Goal: Check status: Check status

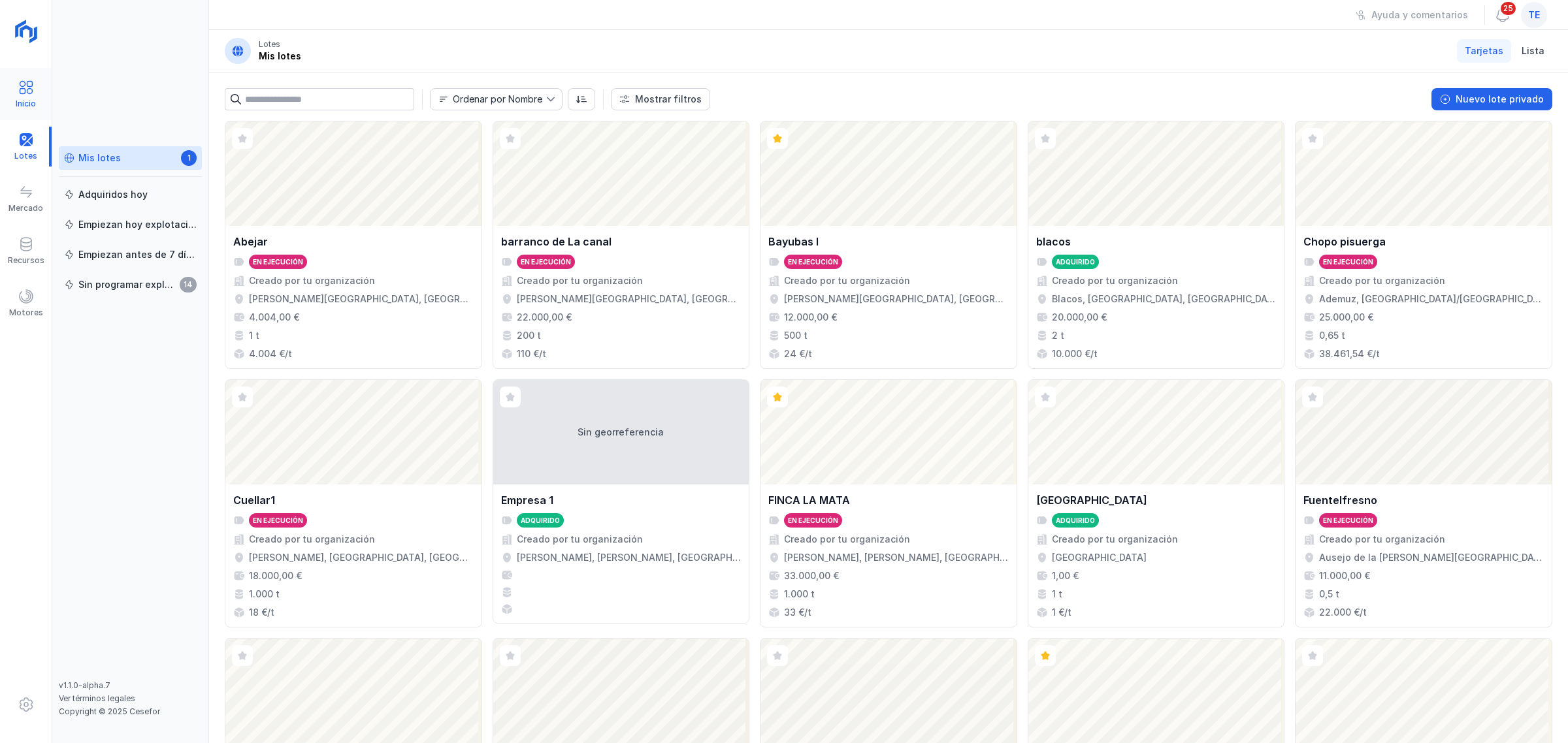
click at [22, 91] on span at bounding box center [26, 88] width 15 height 15
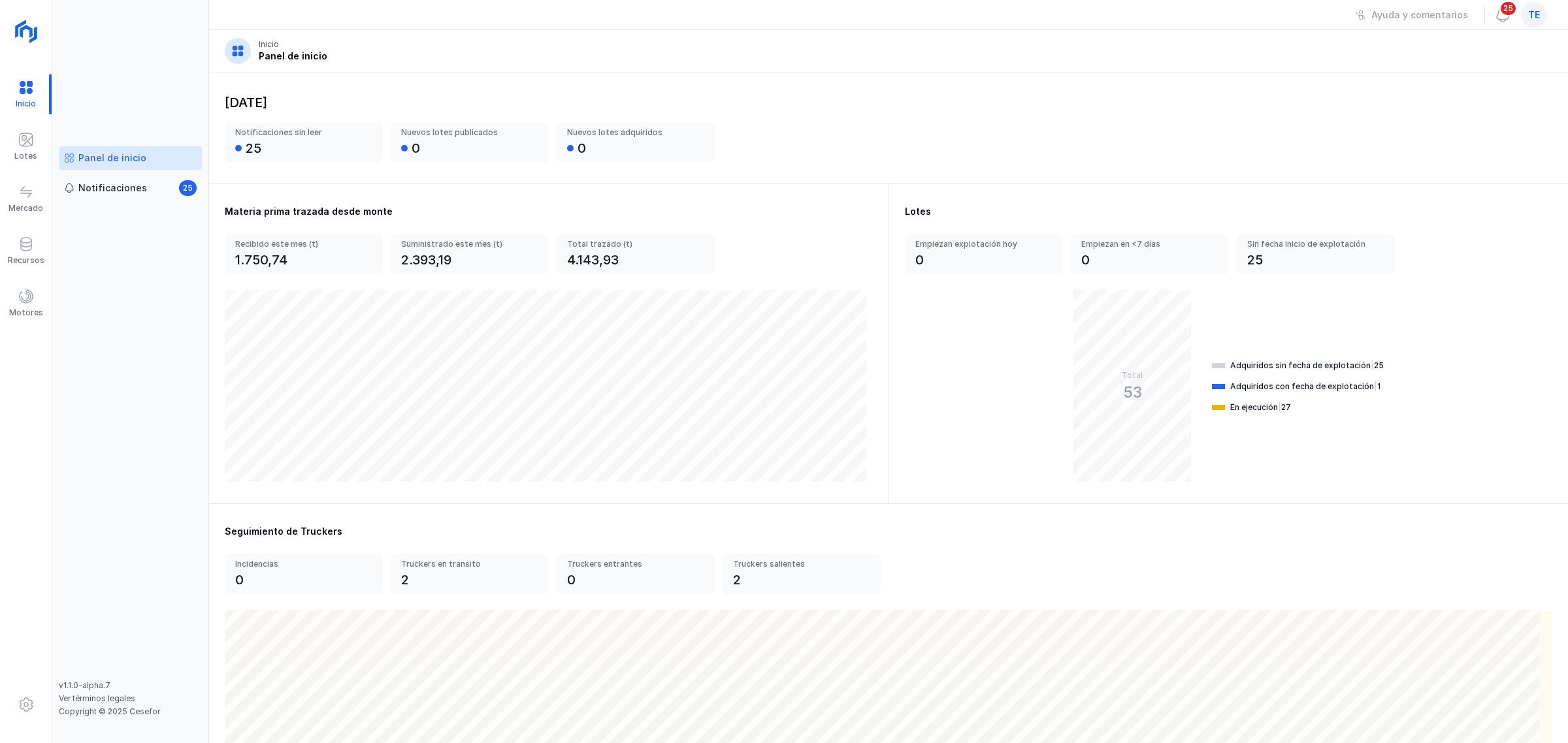
scroll to position [81, 0]
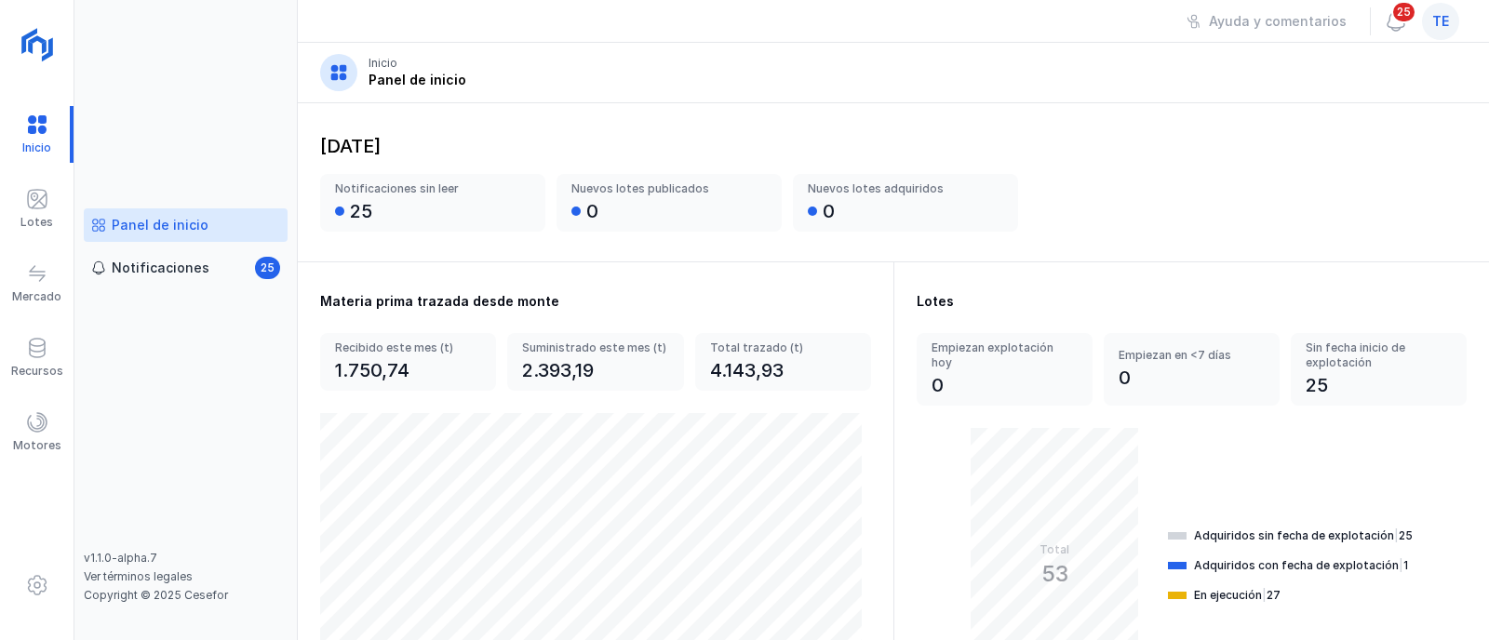
scroll to position [115, 0]
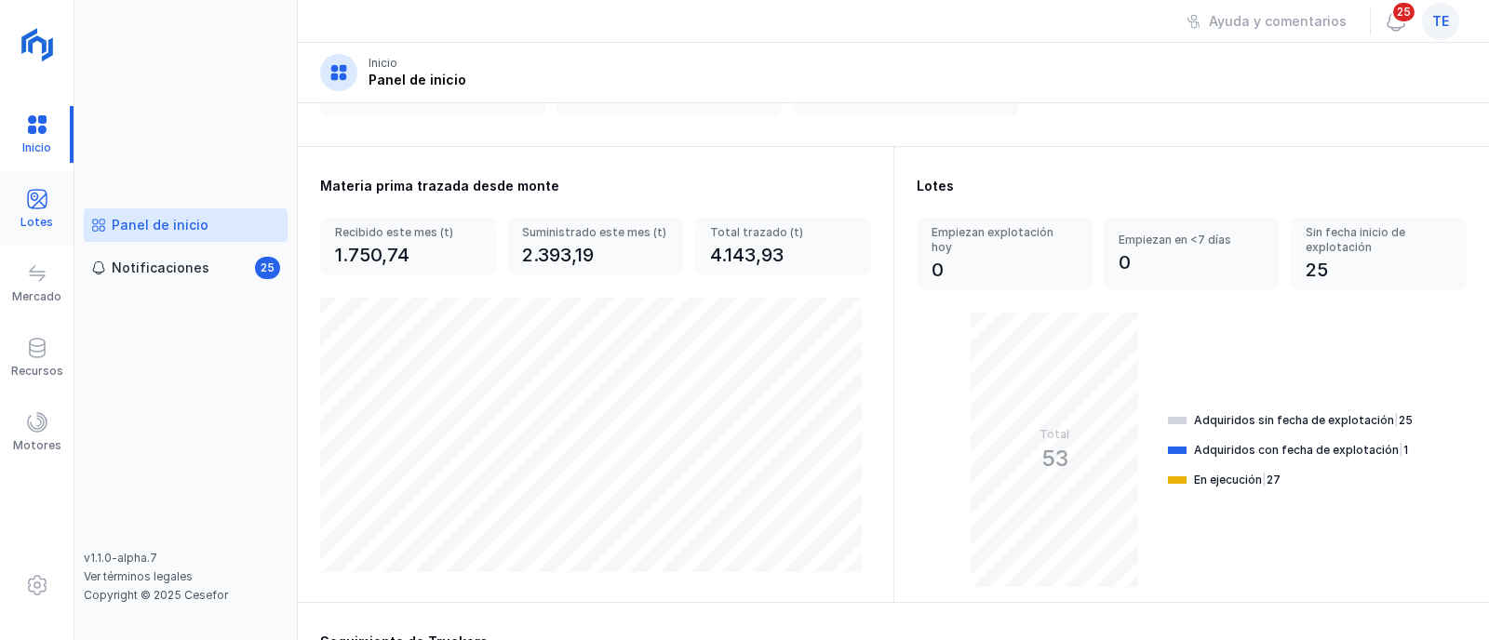
click at [55, 203] on div "Lotes" at bounding box center [37, 209] width 74 height 57
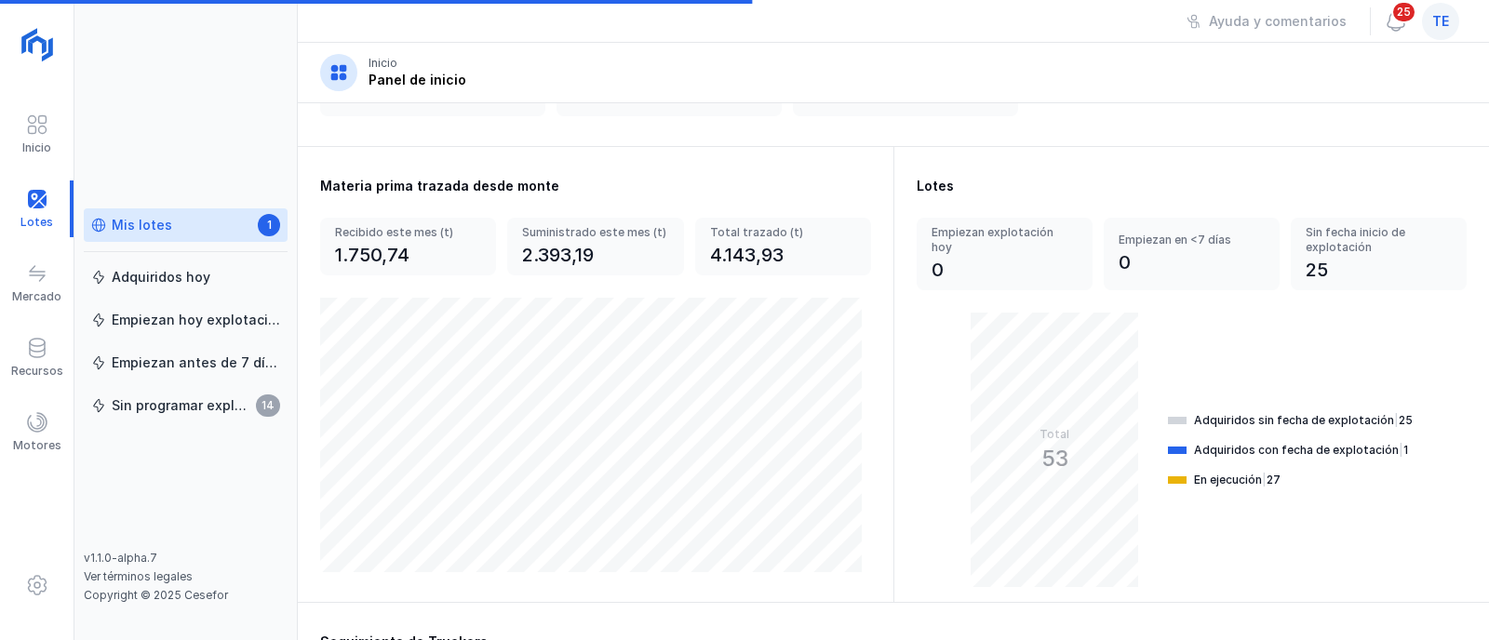
click at [182, 226] on div "Mis lotes 1" at bounding box center [185, 226] width 189 height 20
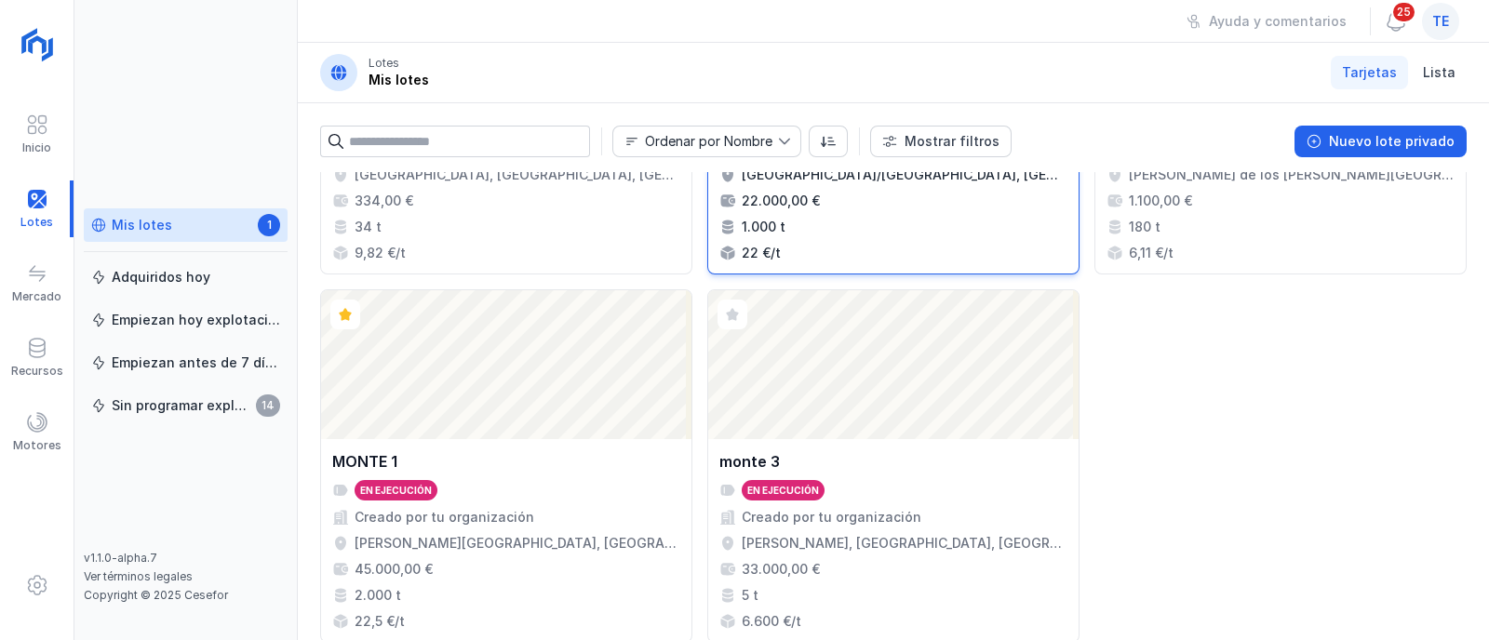
scroll to position [2177, 0]
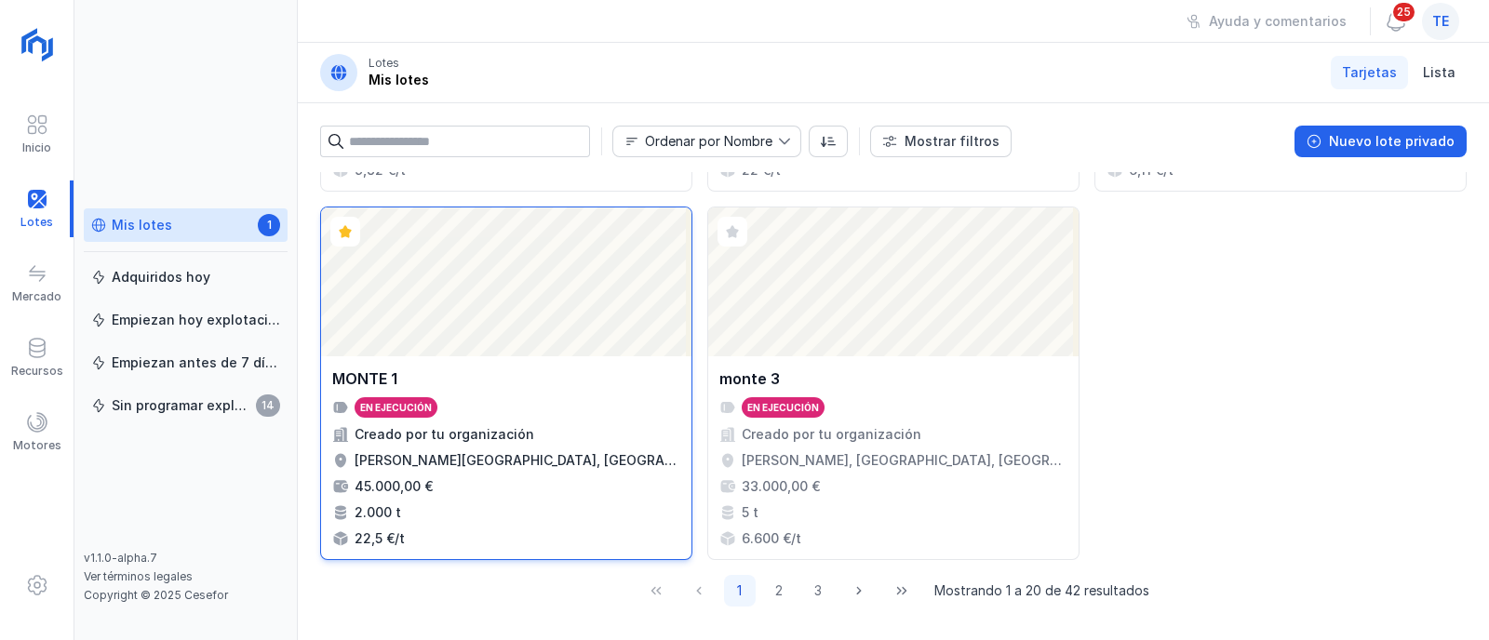
click at [433, 277] on div "Abrir lote" at bounding box center [506, 282] width 370 height 149
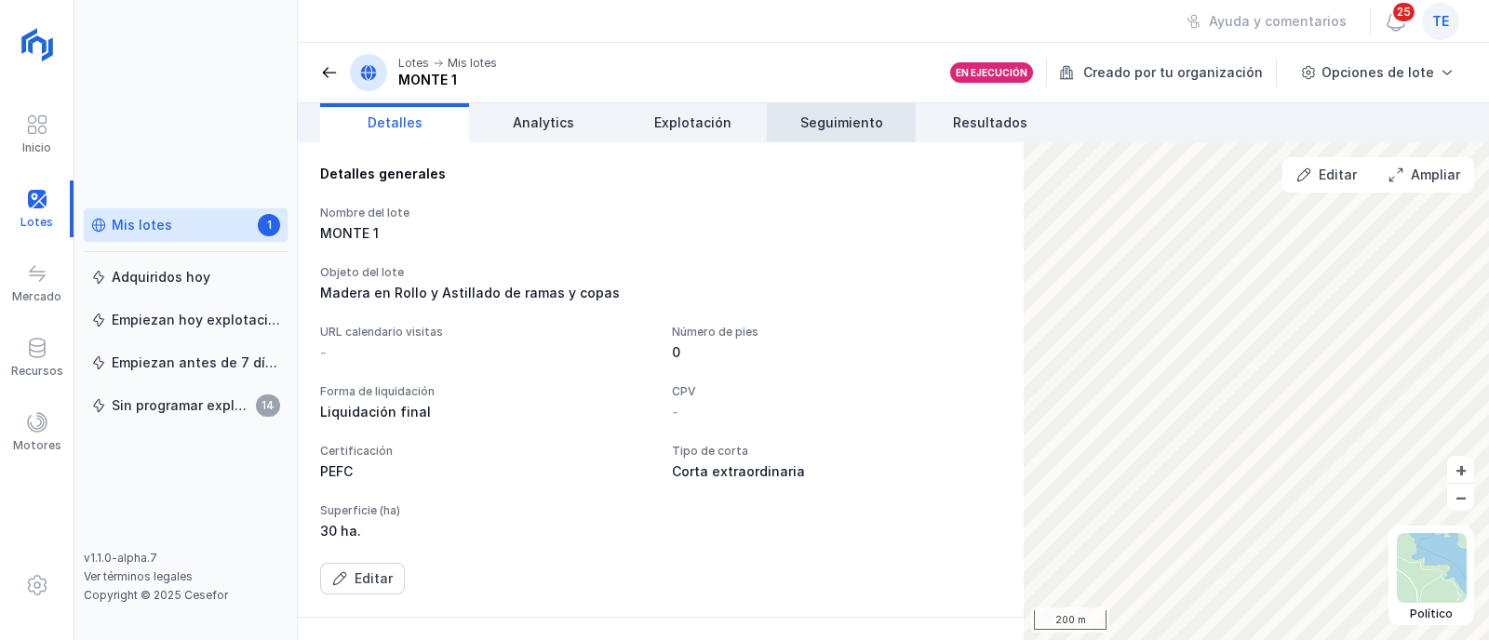
click at [841, 125] on span "Seguimiento" at bounding box center [841, 123] width 83 height 19
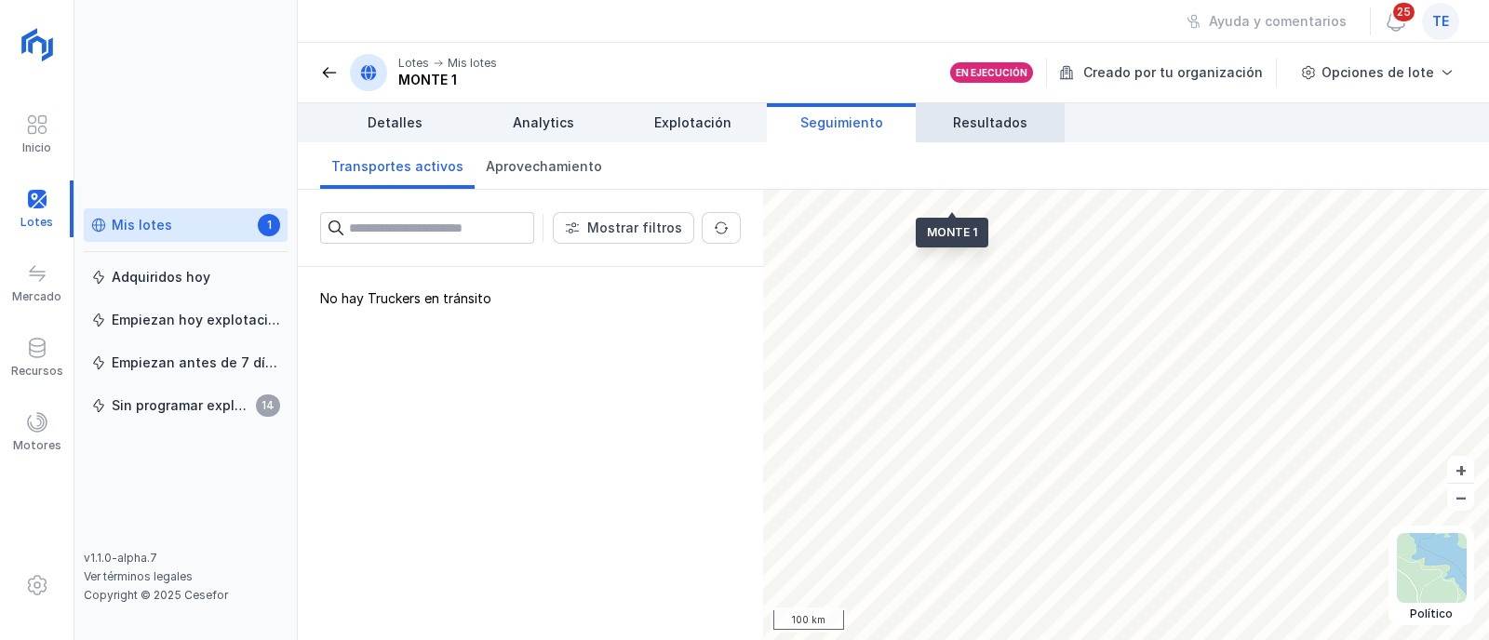
click at [964, 119] on span "Resultados" at bounding box center [990, 123] width 74 height 19
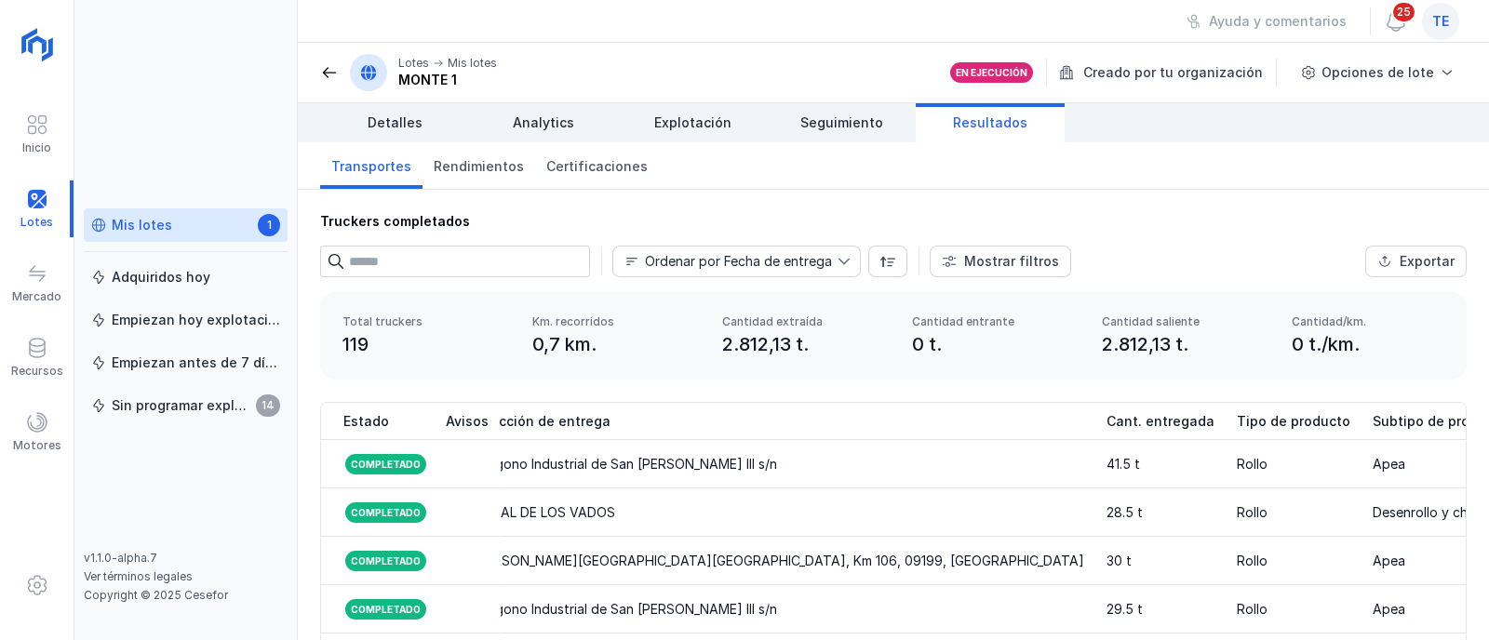
click at [566, 258] on input "text" at bounding box center [469, 262] width 241 height 32
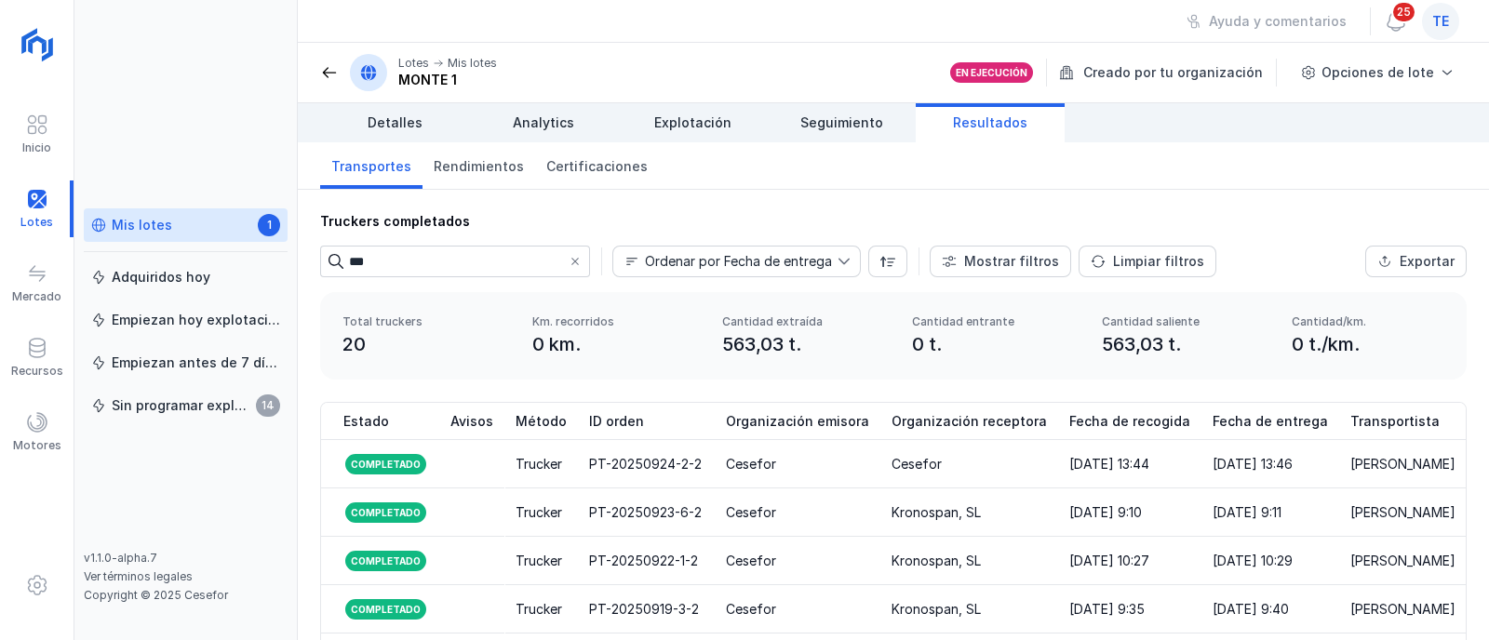
type input "***"
click at [580, 258] on span at bounding box center [575, 261] width 15 height 15
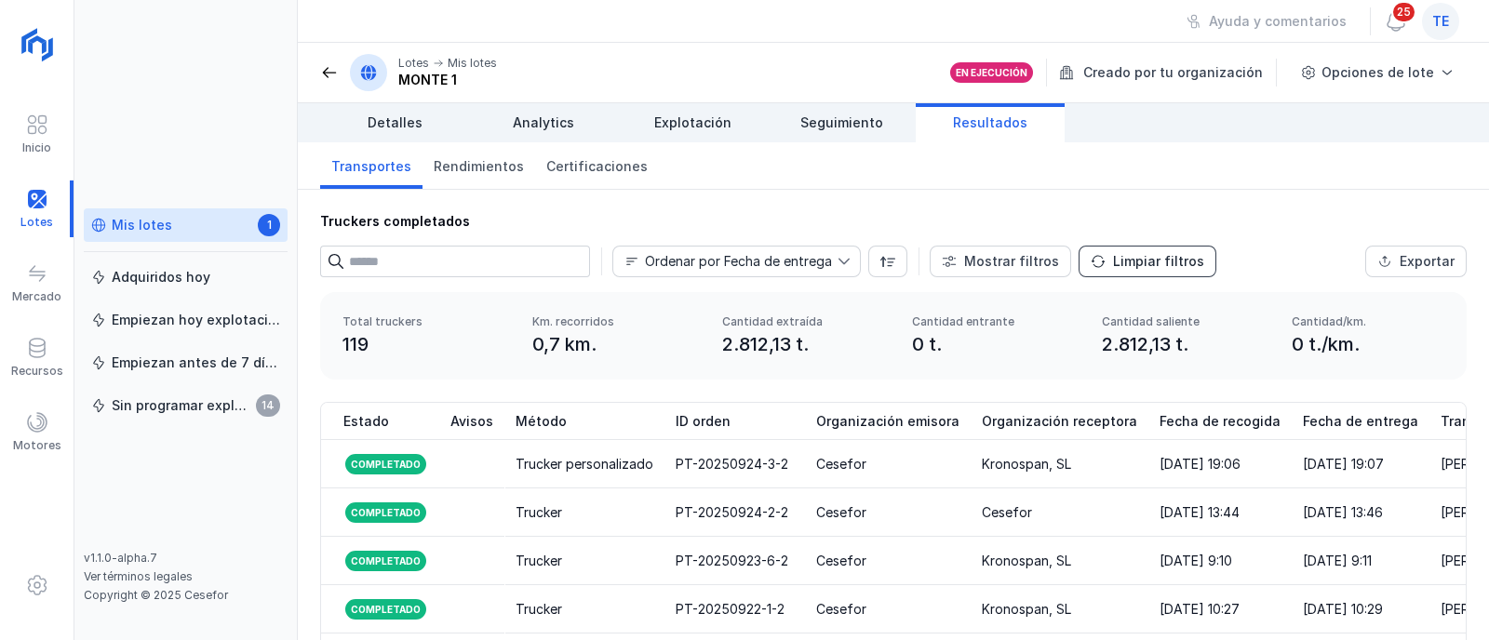
click at [1142, 262] on div "Limpiar filtros" at bounding box center [1158, 261] width 91 height 19
click at [1013, 266] on div "Mostrar filtros" at bounding box center [1011, 261] width 95 height 19
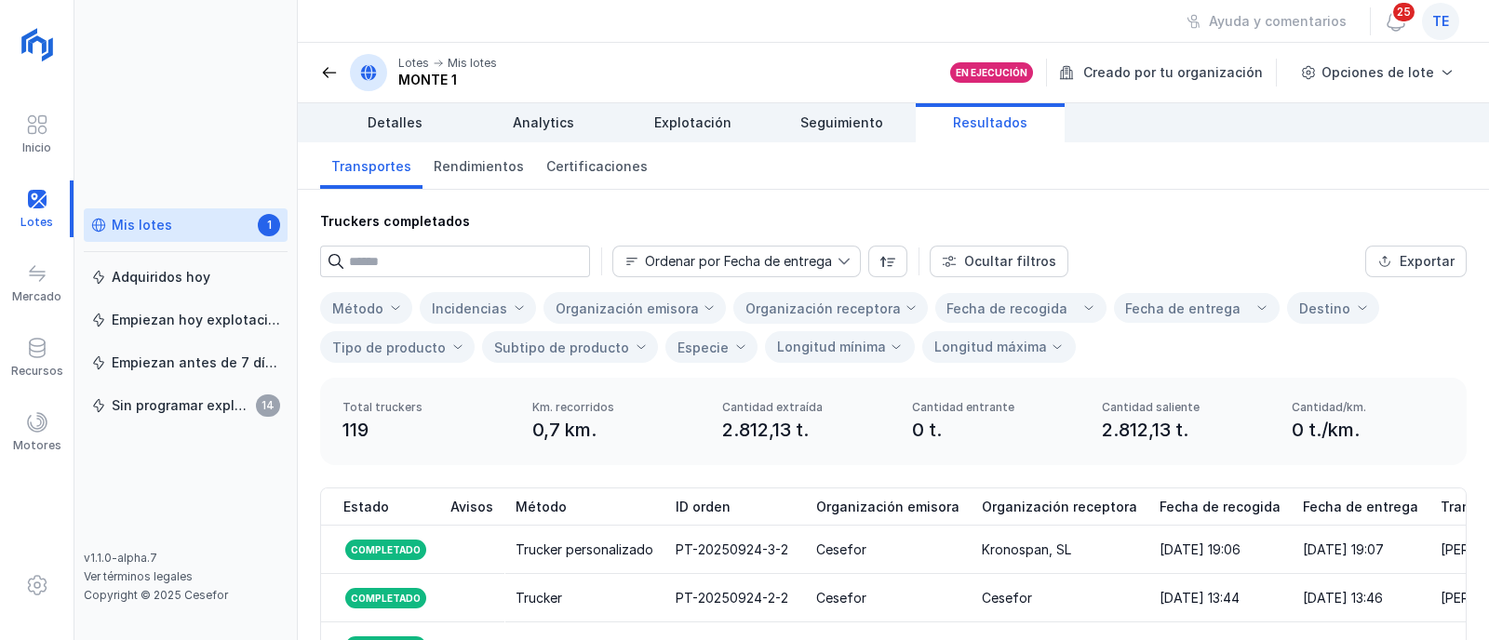
click at [463, 267] on input "text" at bounding box center [469, 262] width 241 height 32
click at [37, 411] on span at bounding box center [37, 422] width 22 height 22
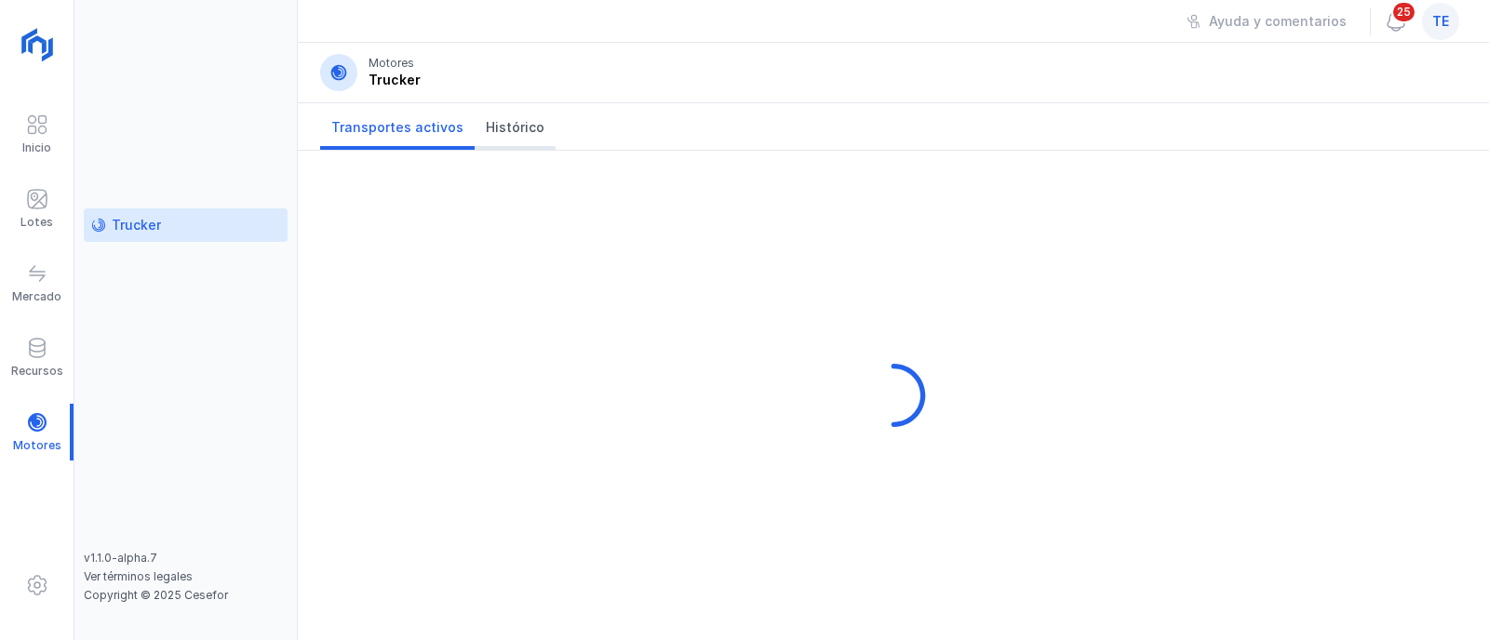
click at [505, 128] on span "Histórico" at bounding box center [515, 127] width 59 height 19
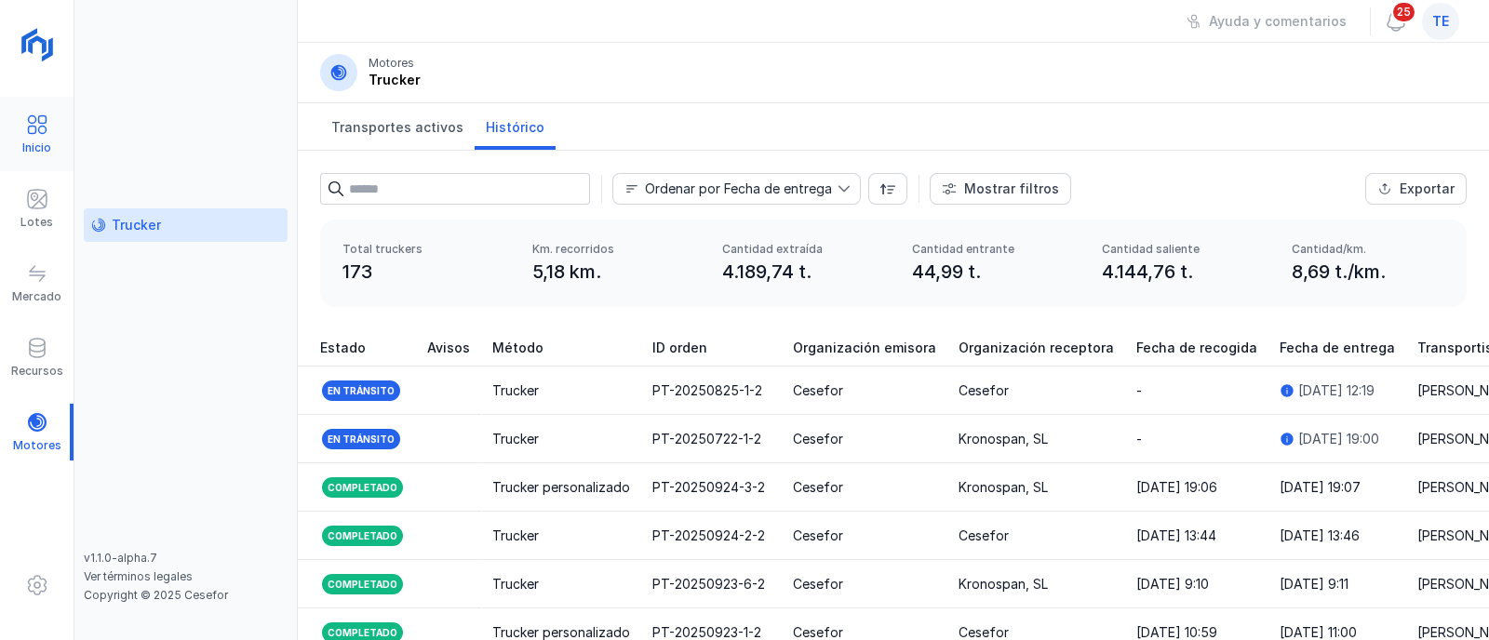
click at [39, 128] on span at bounding box center [37, 125] width 22 height 22
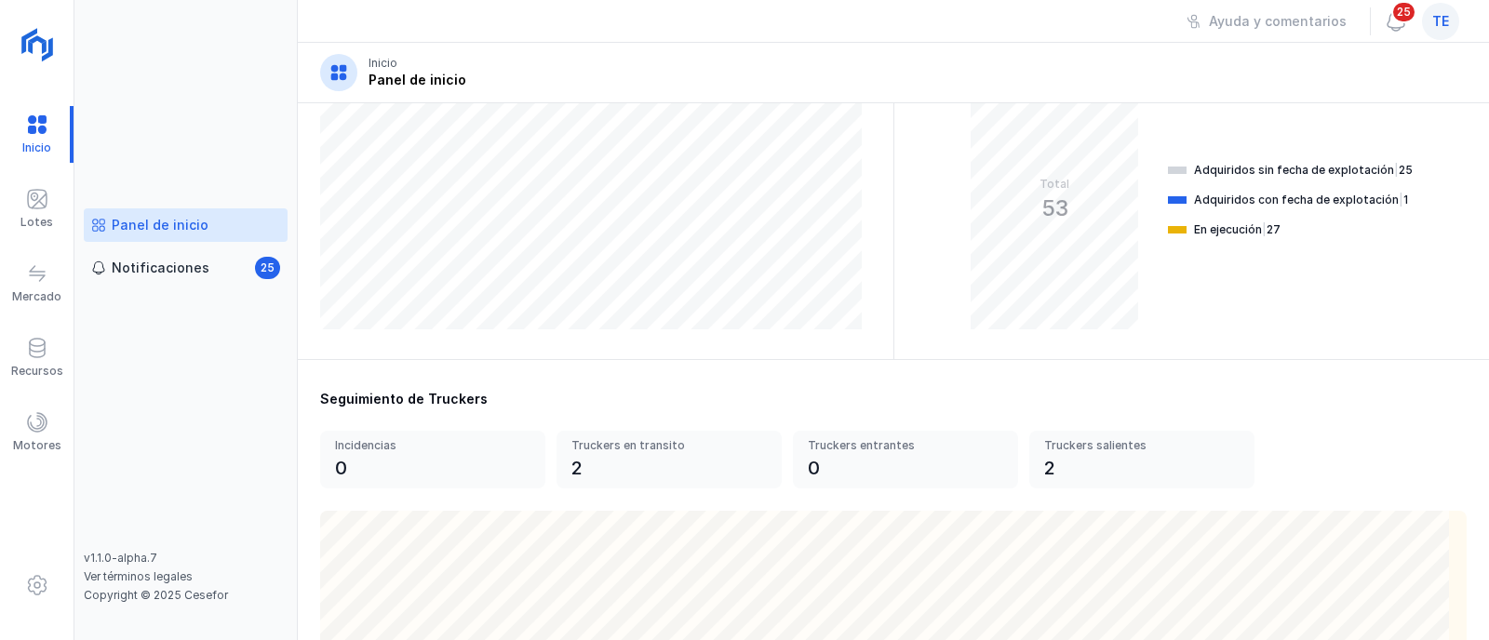
scroll to position [349, 0]
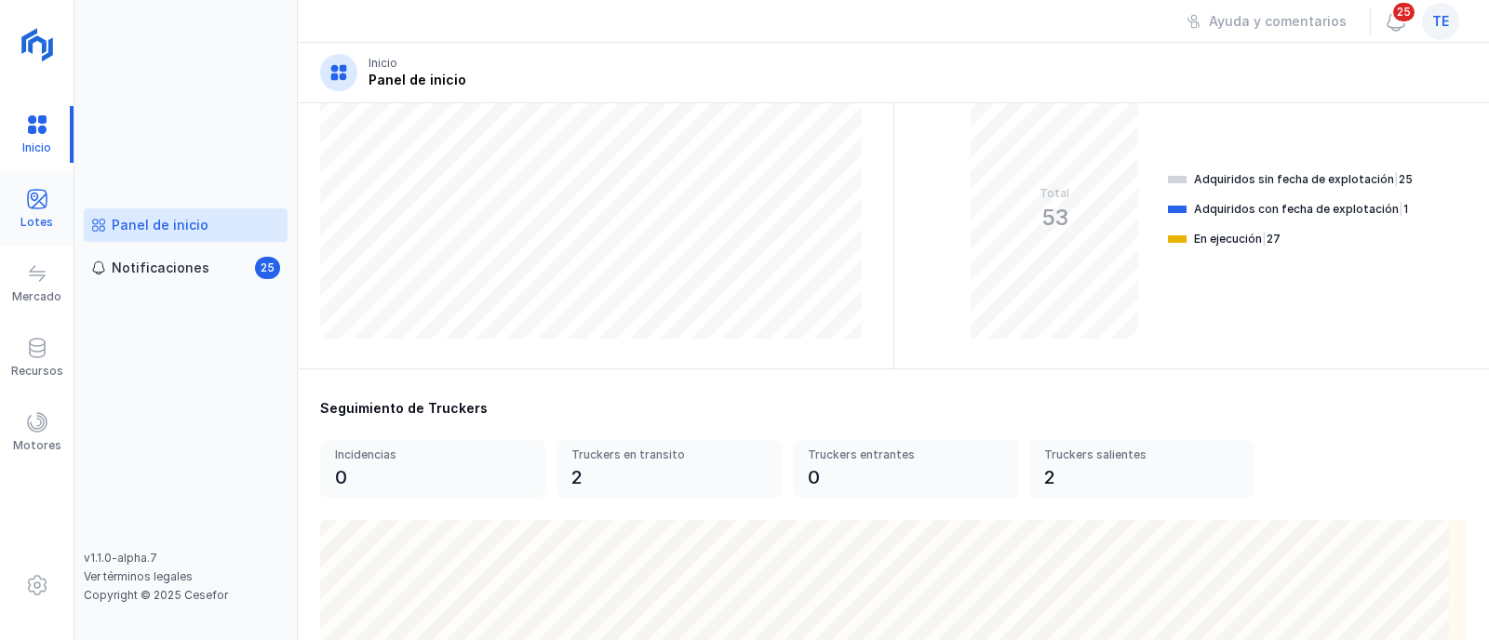
click at [47, 207] on span at bounding box center [37, 199] width 22 height 22
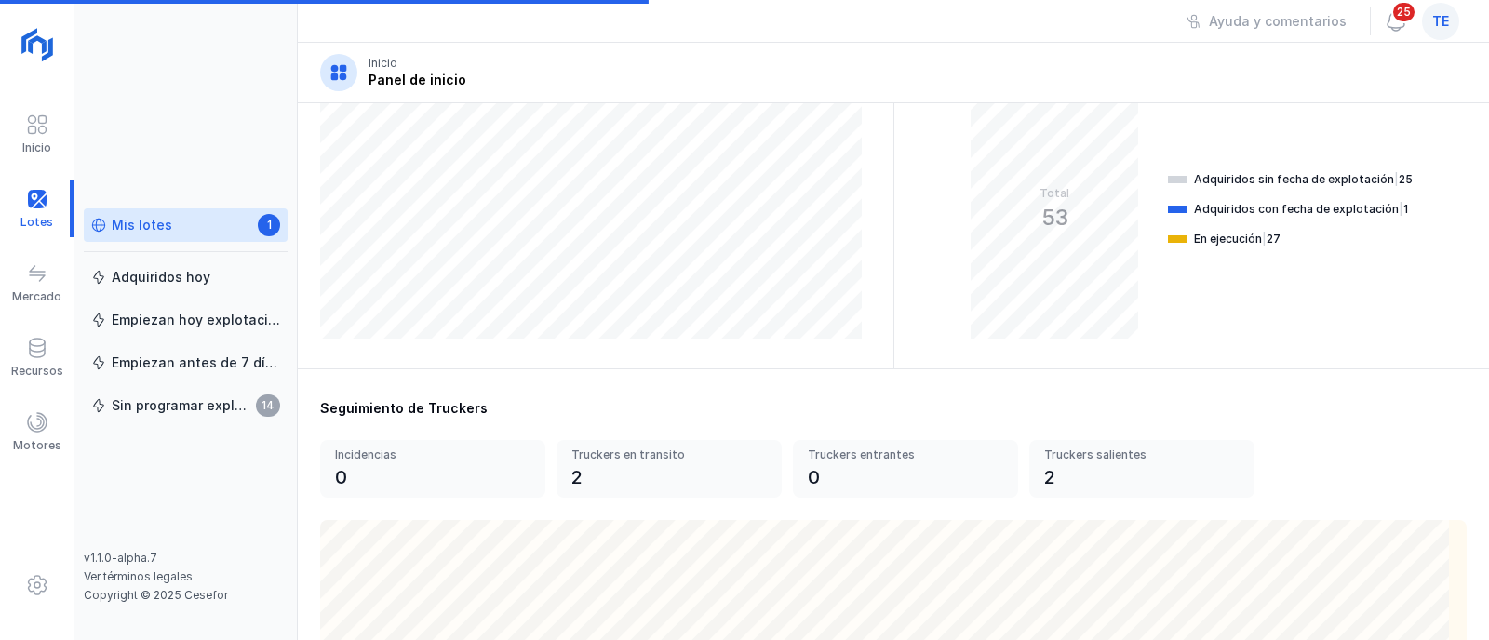
click at [133, 214] on link "Mis lotes 1" at bounding box center [186, 225] width 204 height 34
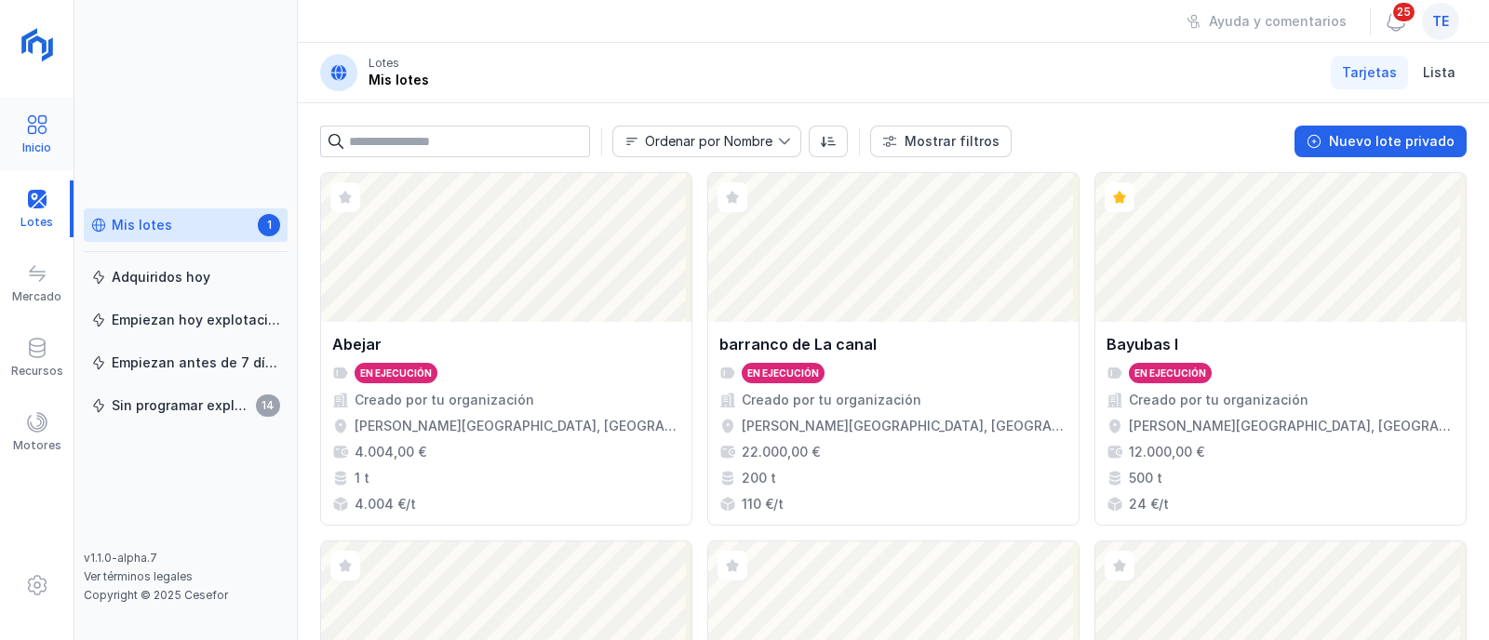
click at [47, 143] on div "Inicio" at bounding box center [36, 148] width 29 height 15
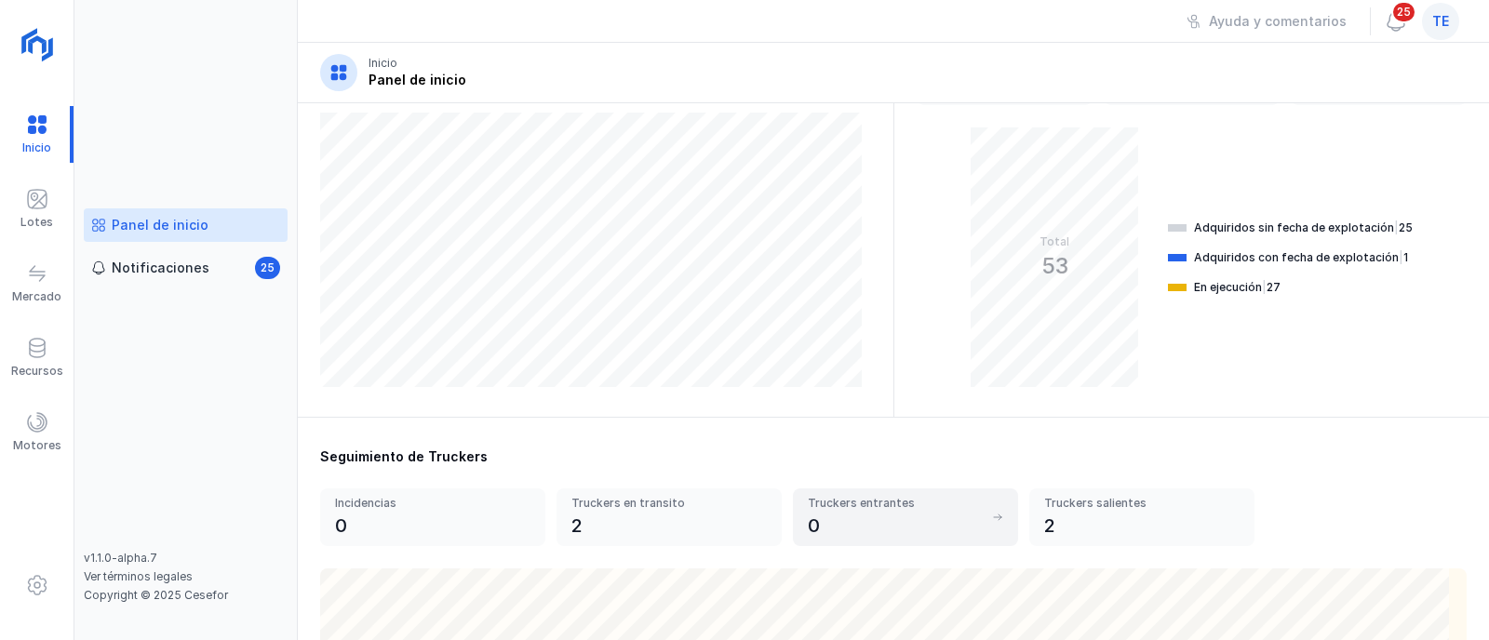
scroll to position [232, 0]
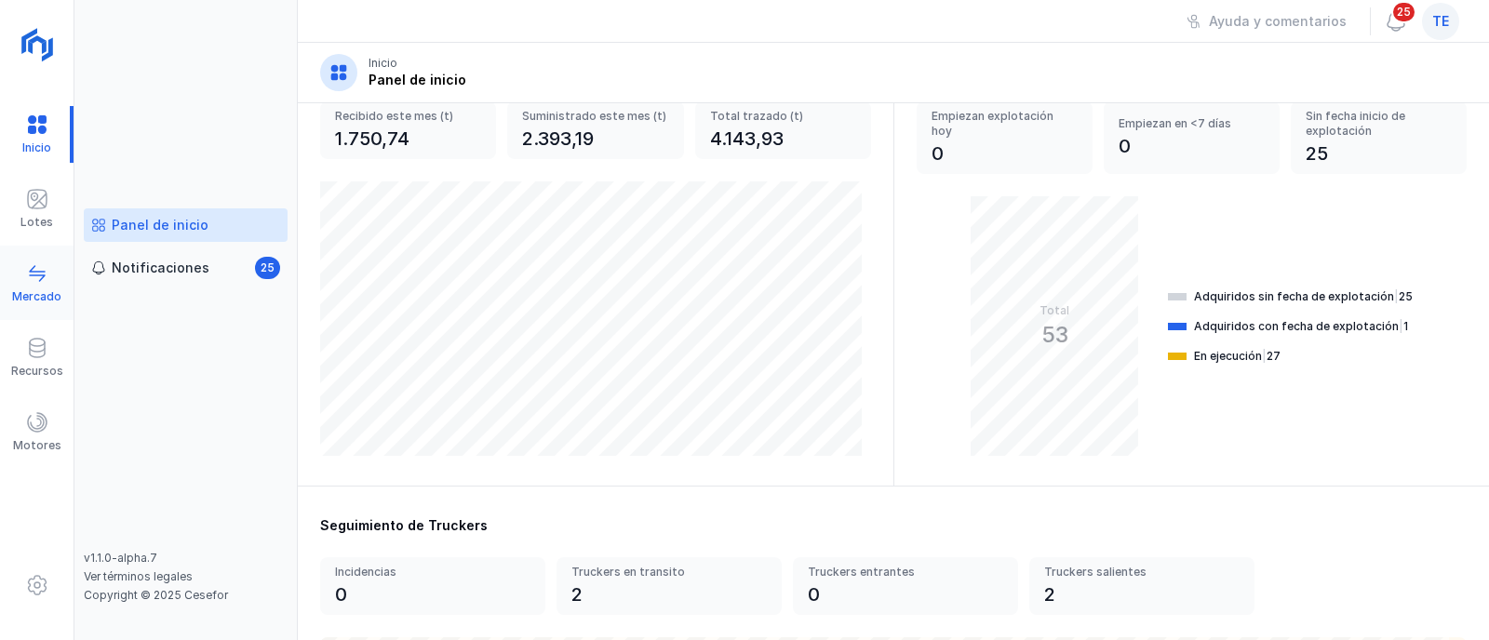
click at [47, 279] on span at bounding box center [37, 273] width 22 height 22
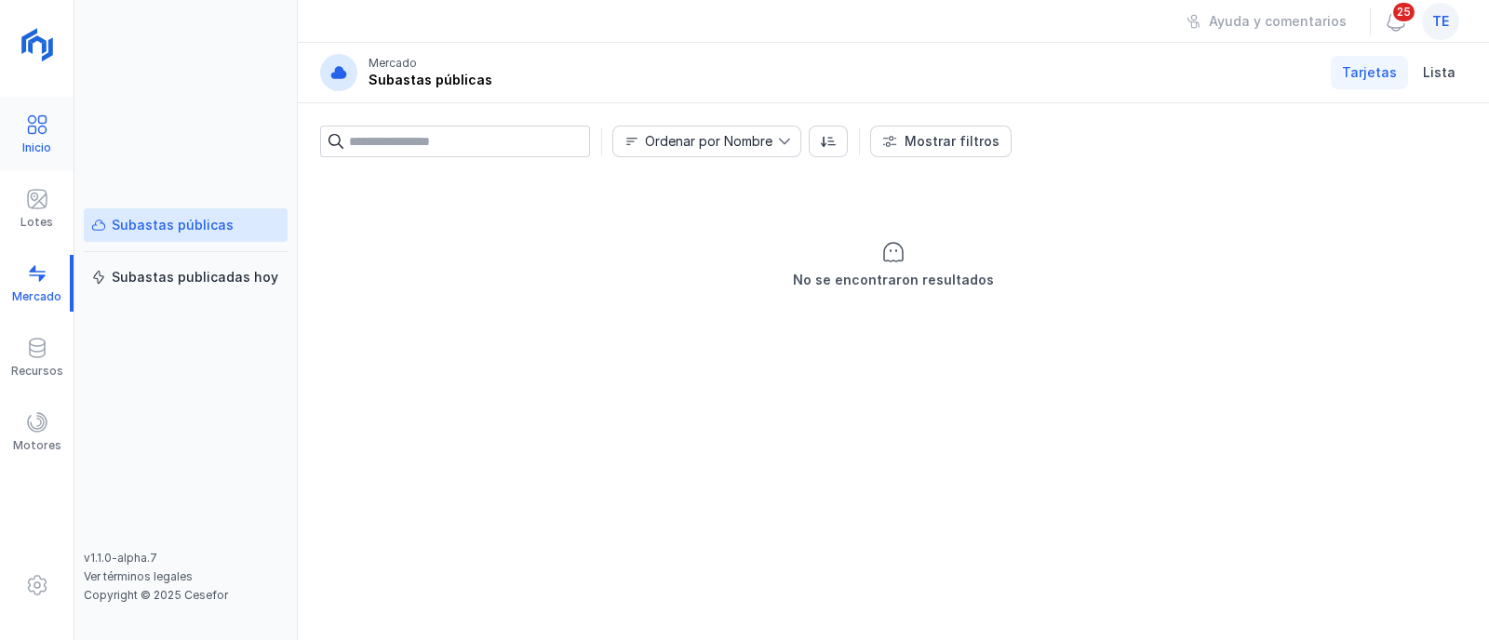
click at [42, 130] on span at bounding box center [37, 125] width 22 height 22
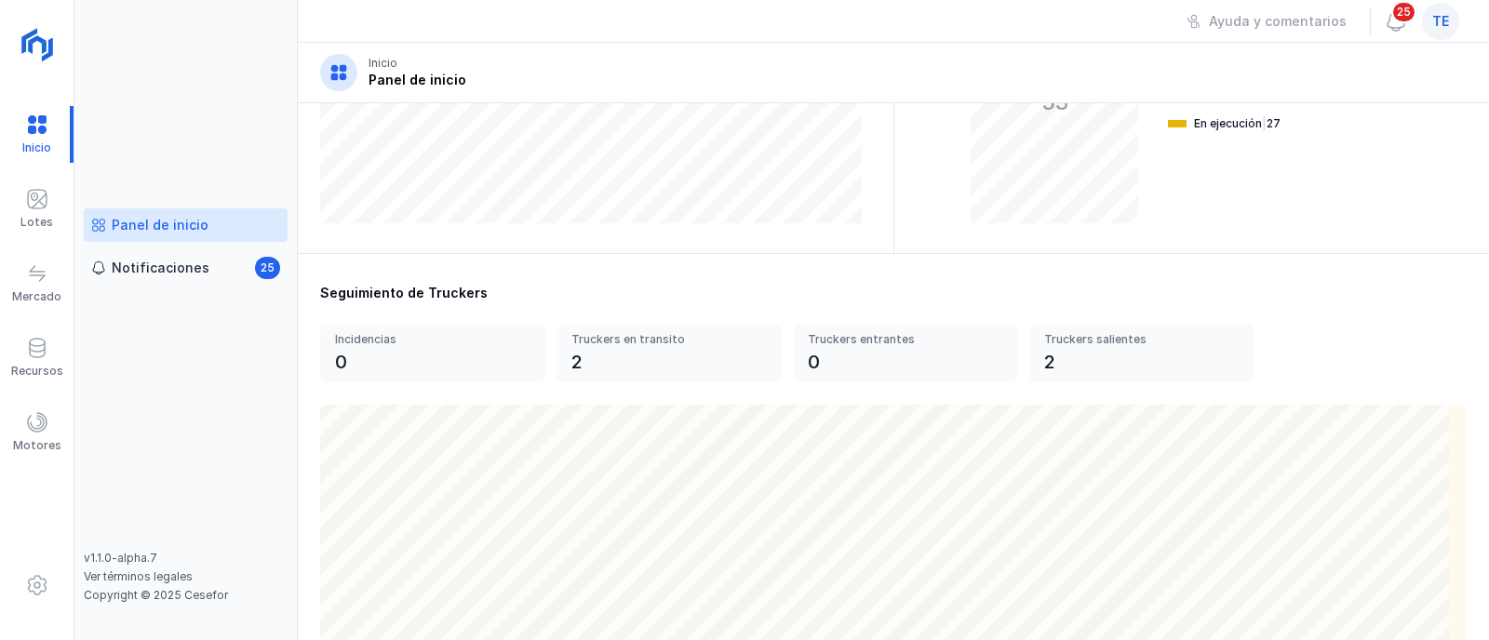
scroll to position [698, 0]
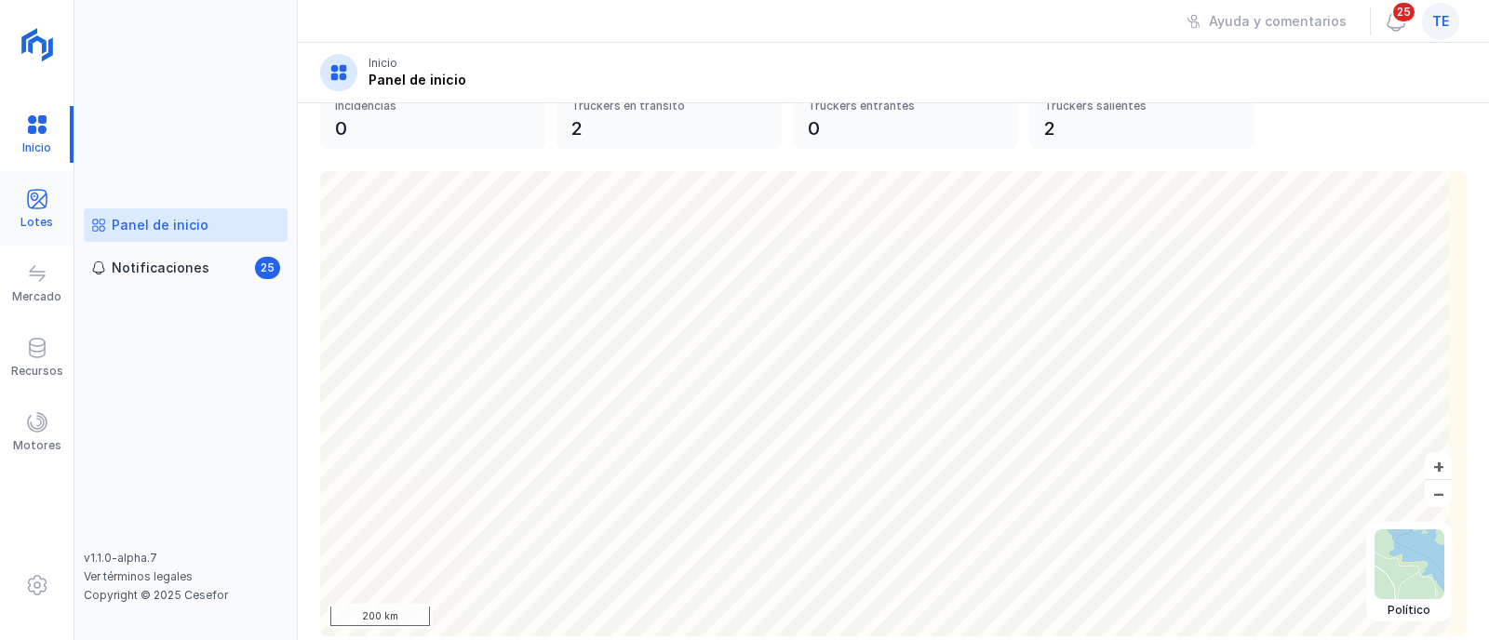
click at [30, 197] on span at bounding box center [37, 199] width 22 height 22
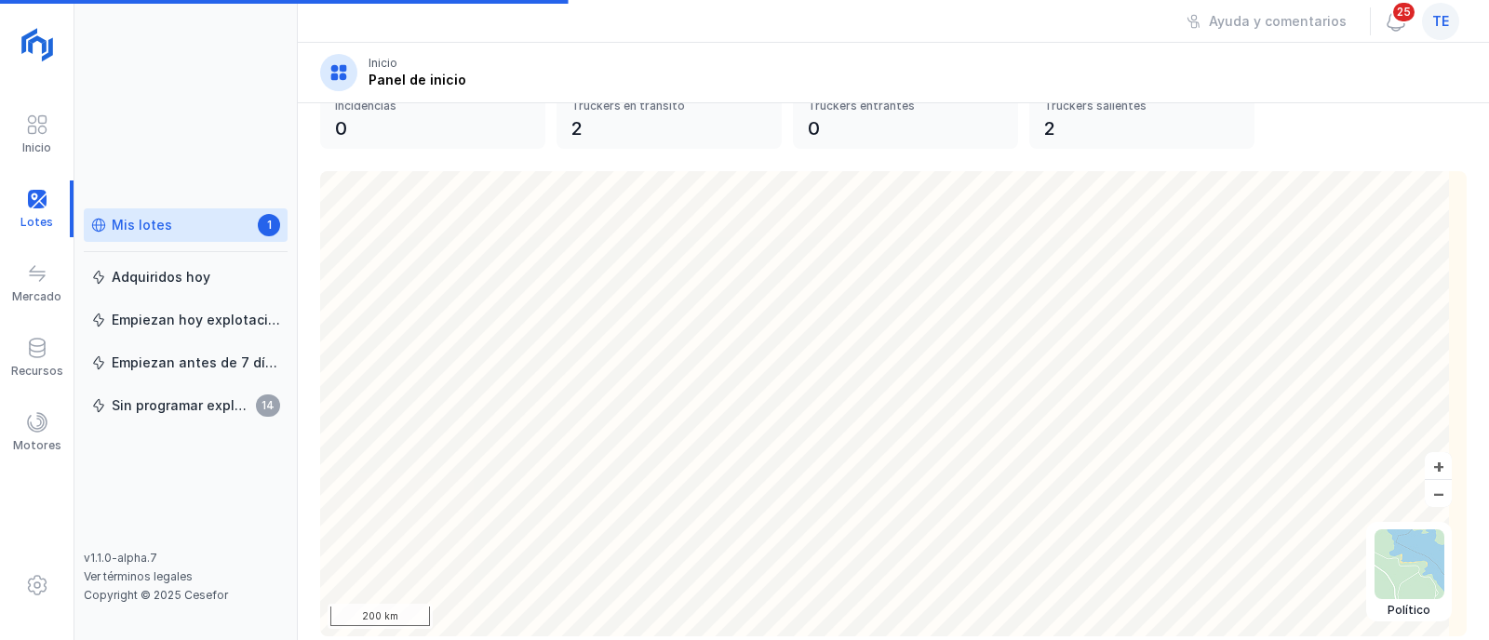
click at [196, 222] on div "Mis lotes 1" at bounding box center [185, 226] width 189 height 20
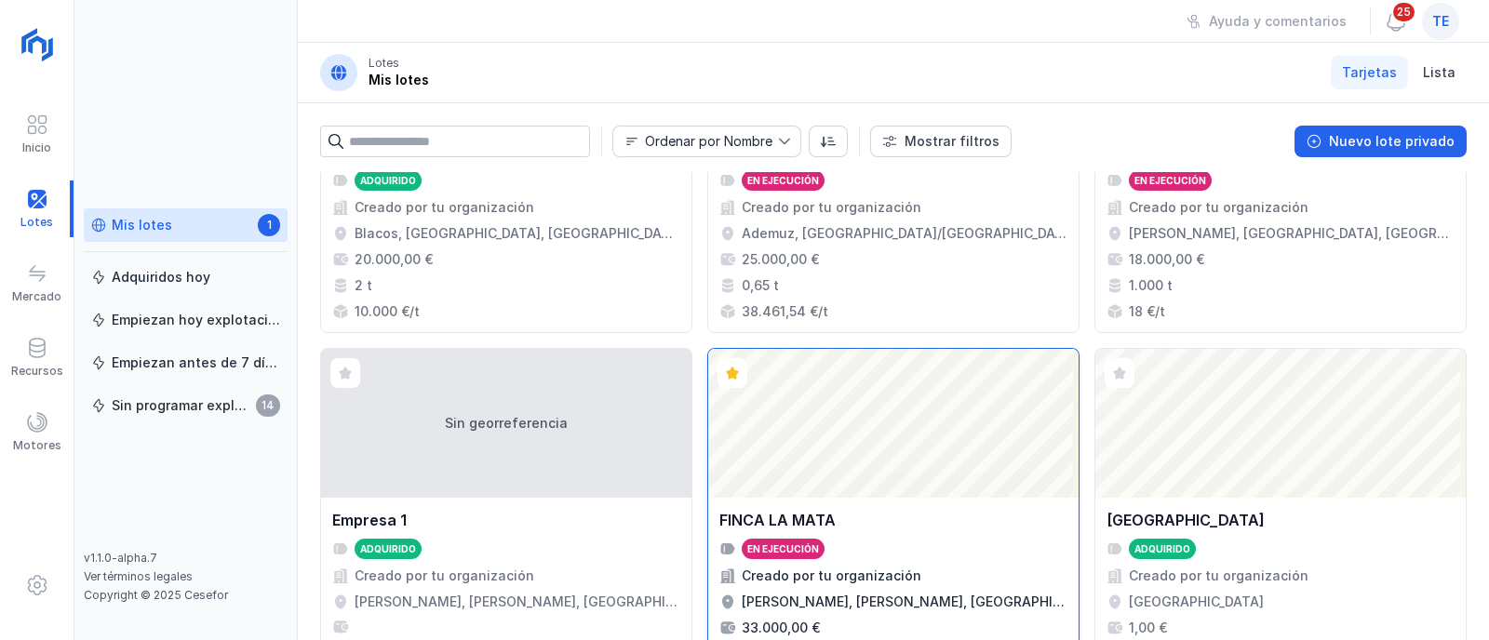
scroll to position [464, 0]
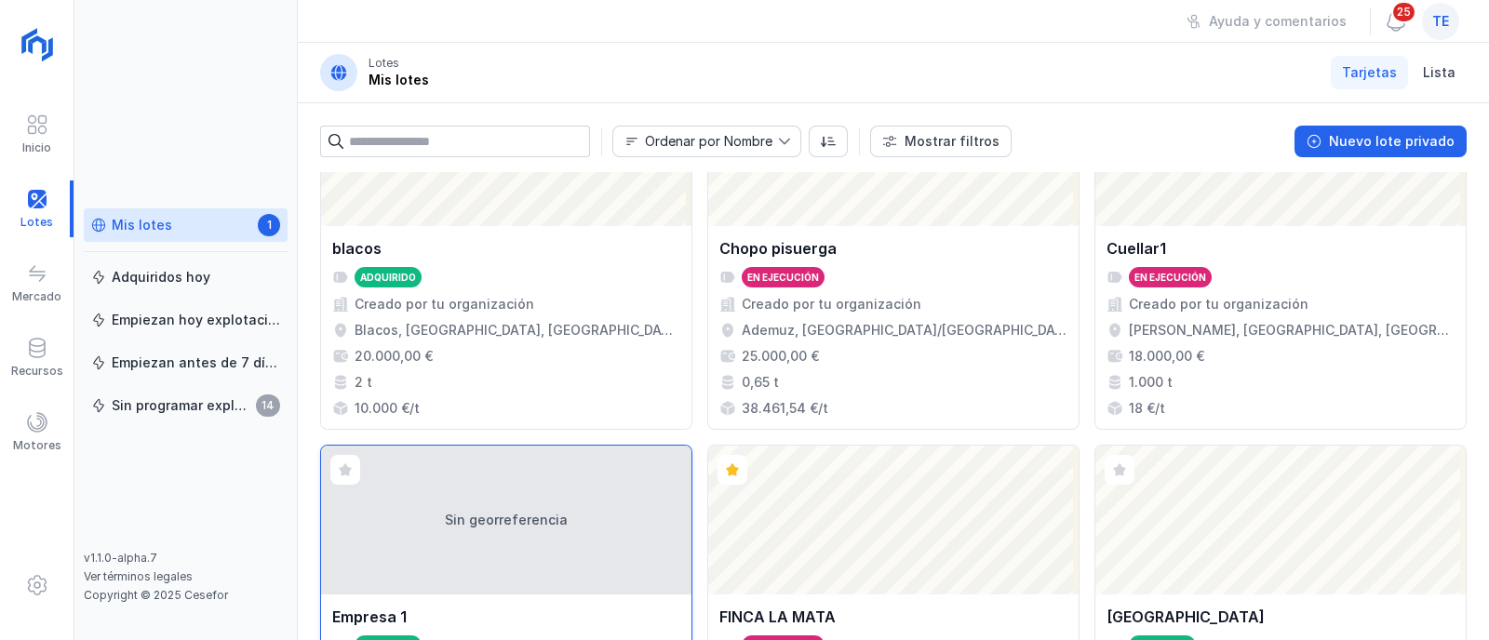
click at [609, 515] on div "Sin georreferencia" at bounding box center [506, 520] width 370 height 149
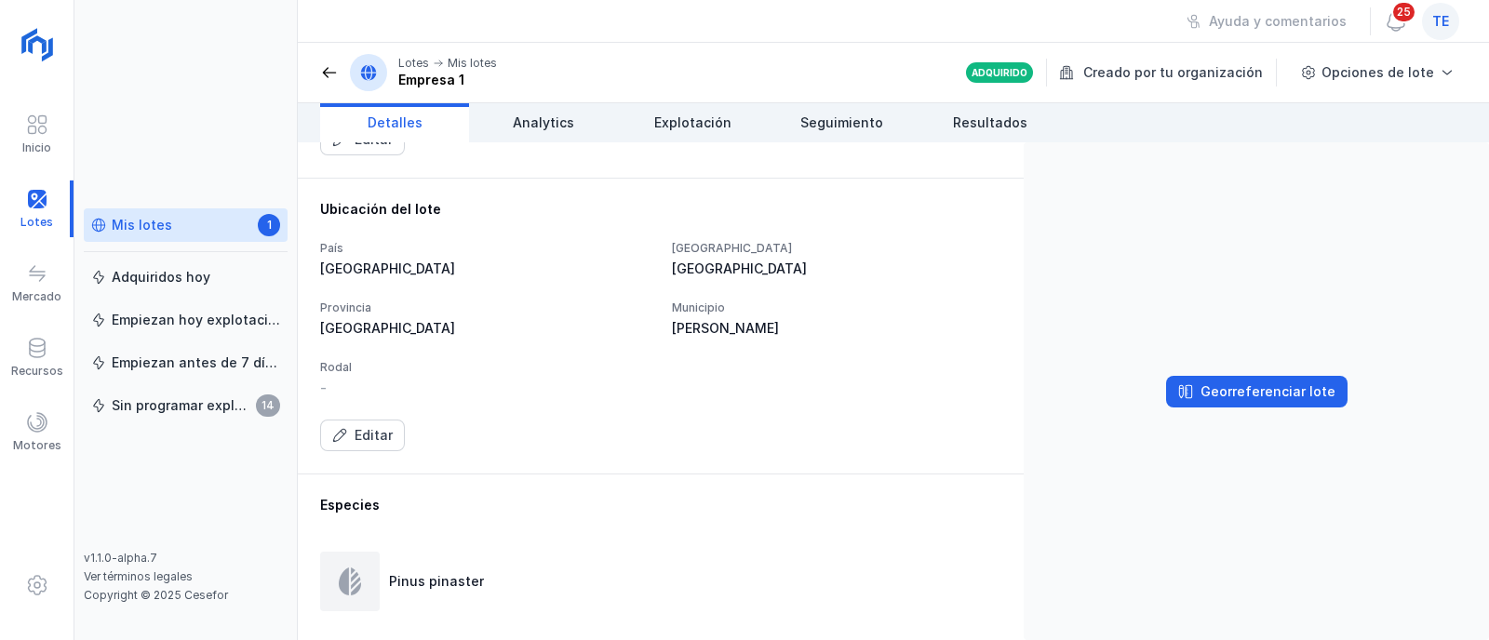
scroll to position [813, 0]
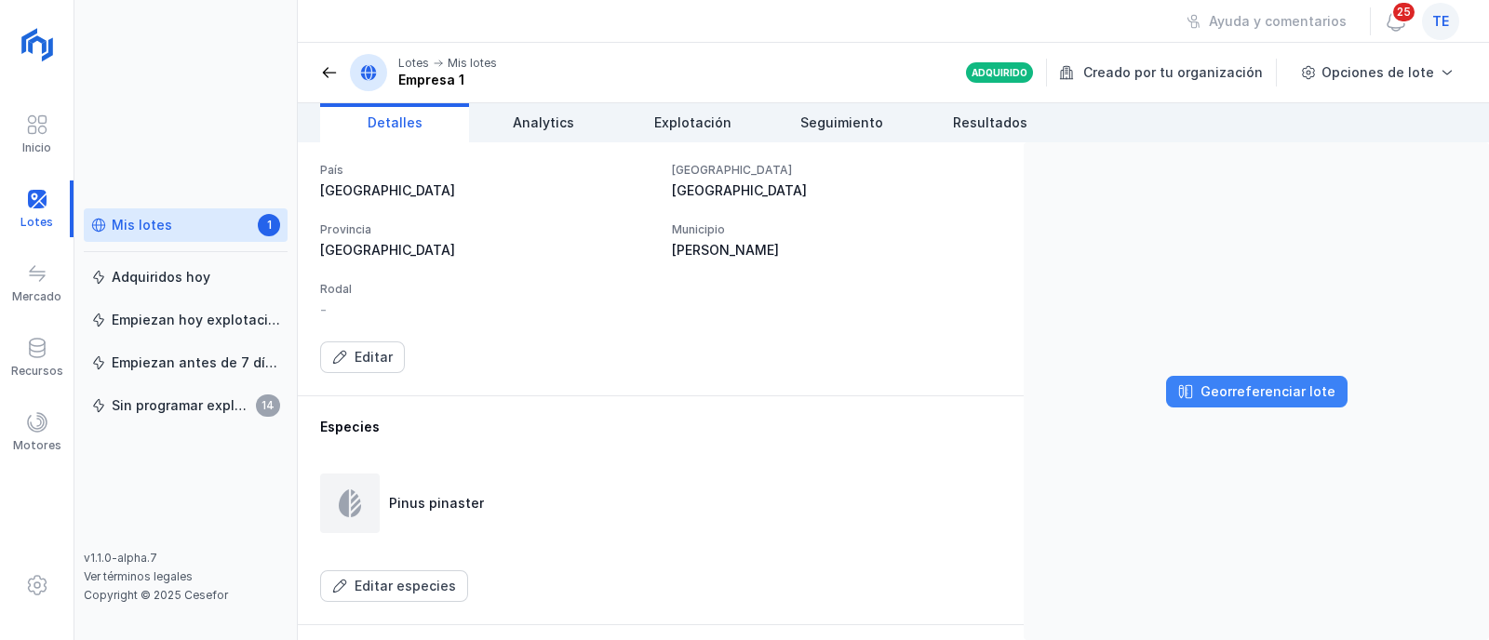
click at [1261, 389] on div "Georreferenciar lote" at bounding box center [1268, 392] width 135 height 19
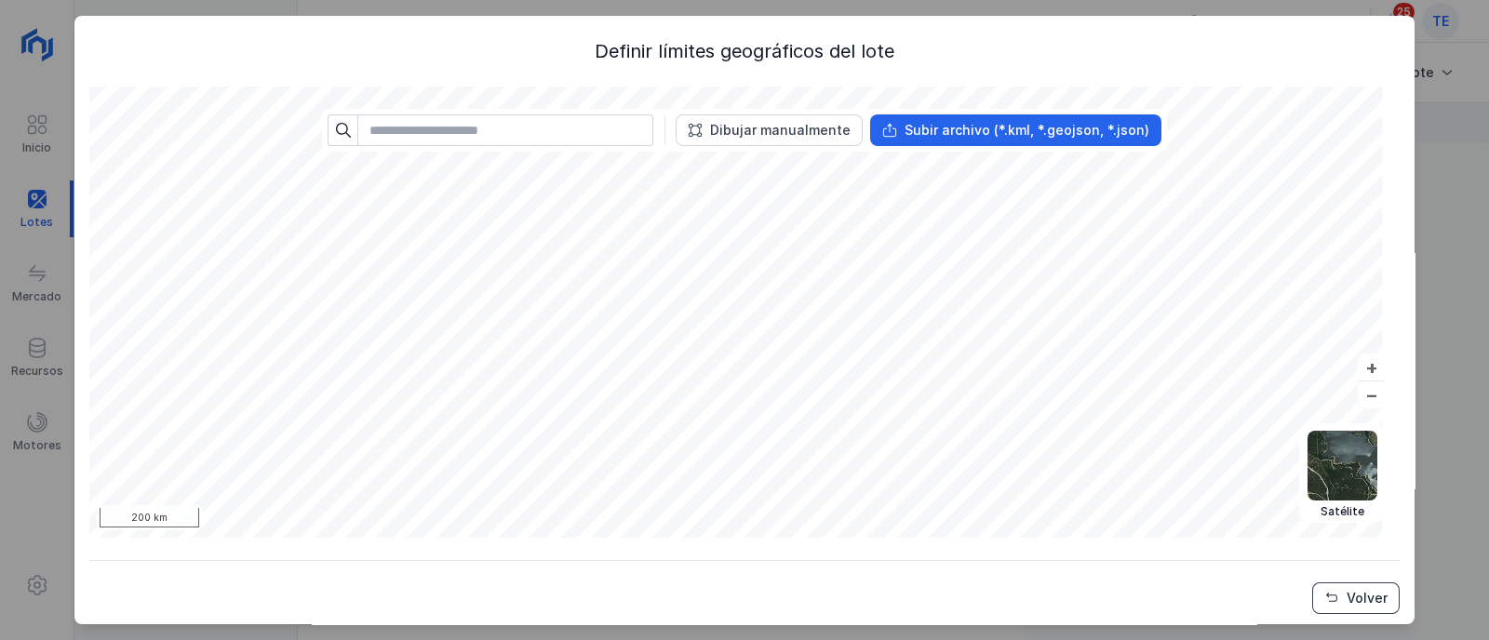
click at [1351, 603] on div "Volver" at bounding box center [1367, 598] width 41 height 19
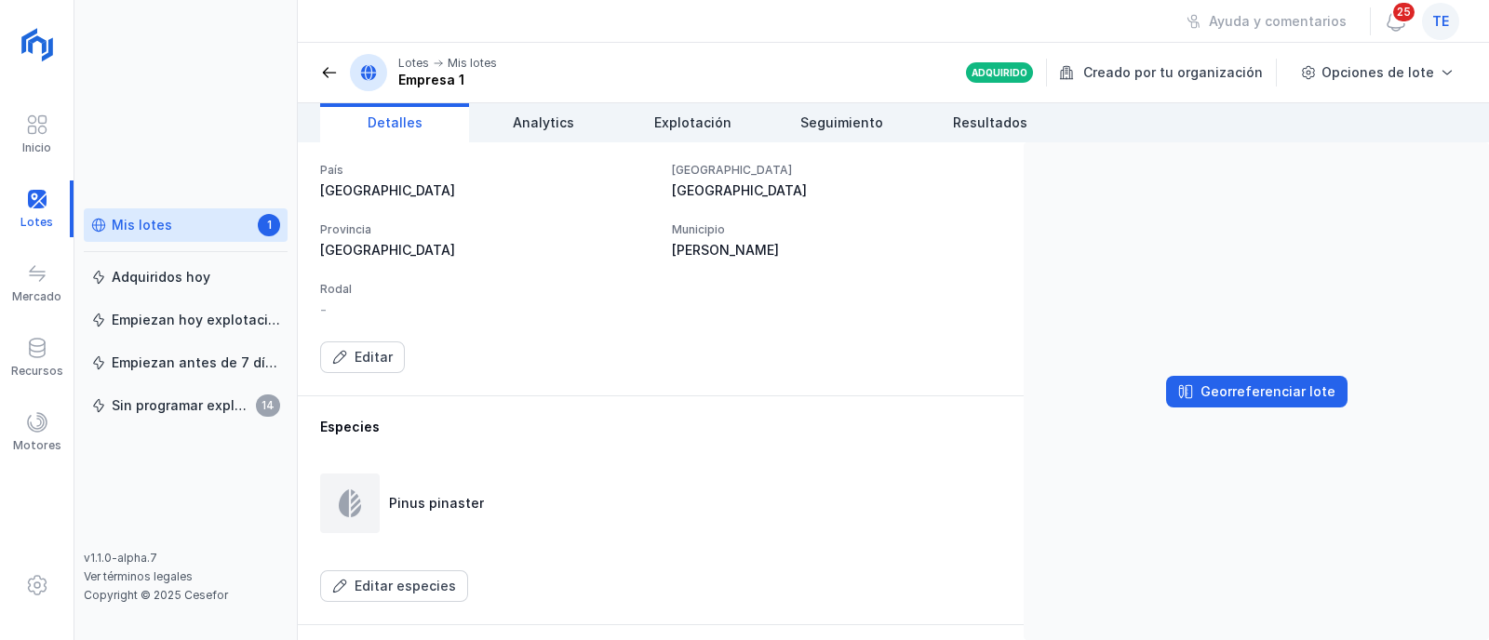
click at [158, 226] on div "Mis lotes" at bounding box center [142, 225] width 60 height 19
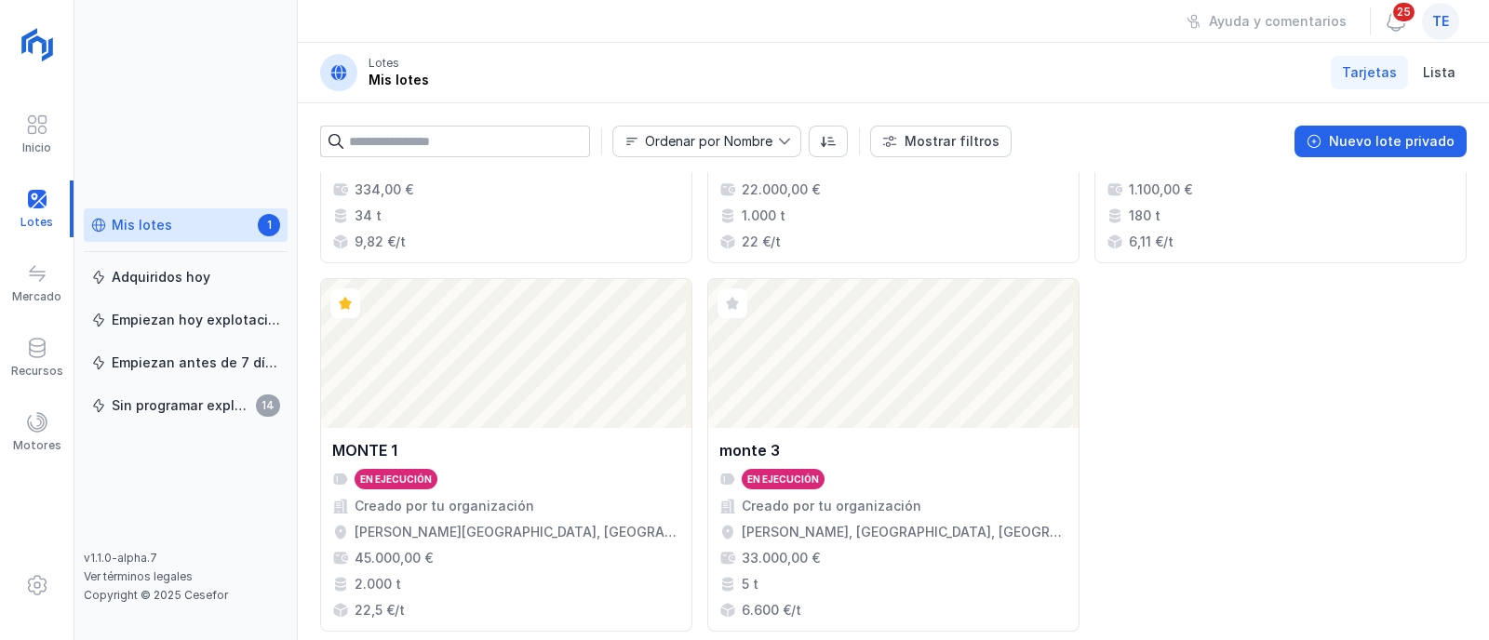
scroll to position [2177, 0]
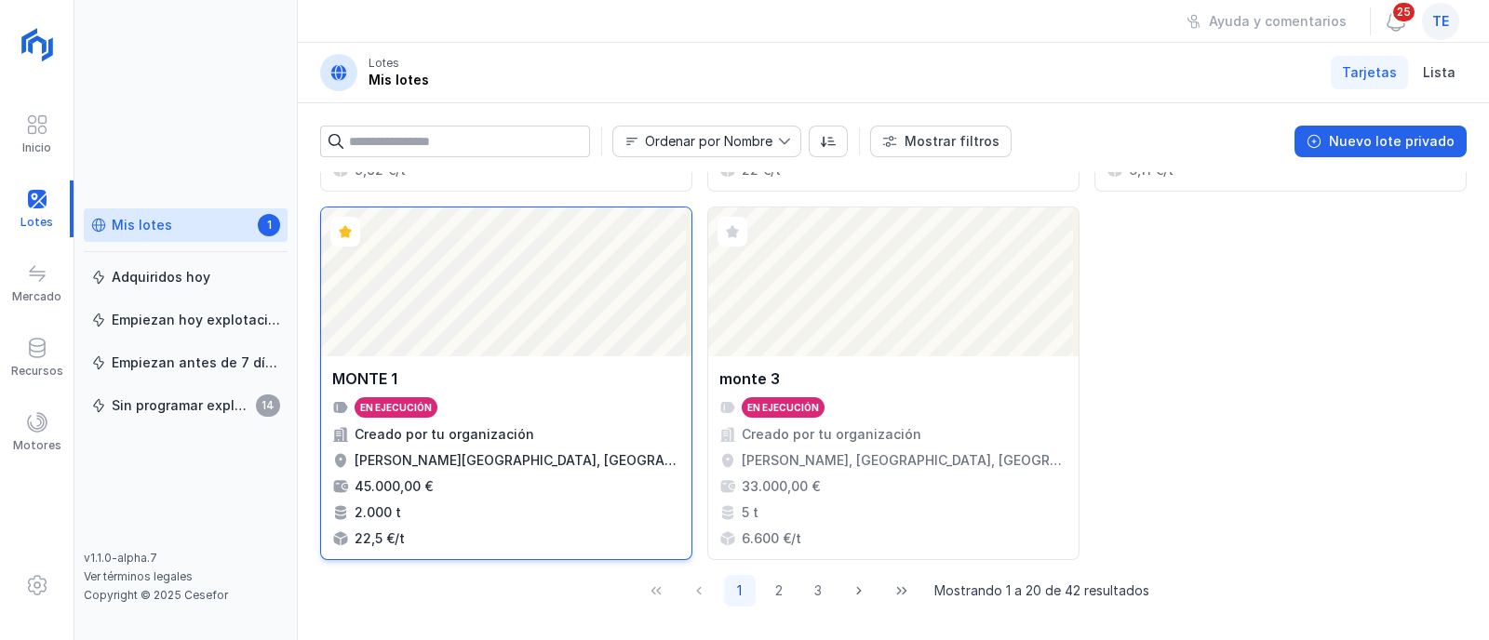
click at [631, 410] on div "En ejecución" at bounding box center [506, 407] width 348 height 20
click at [502, 326] on div "Abrir lote" at bounding box center [506, 282] width 370 height 149
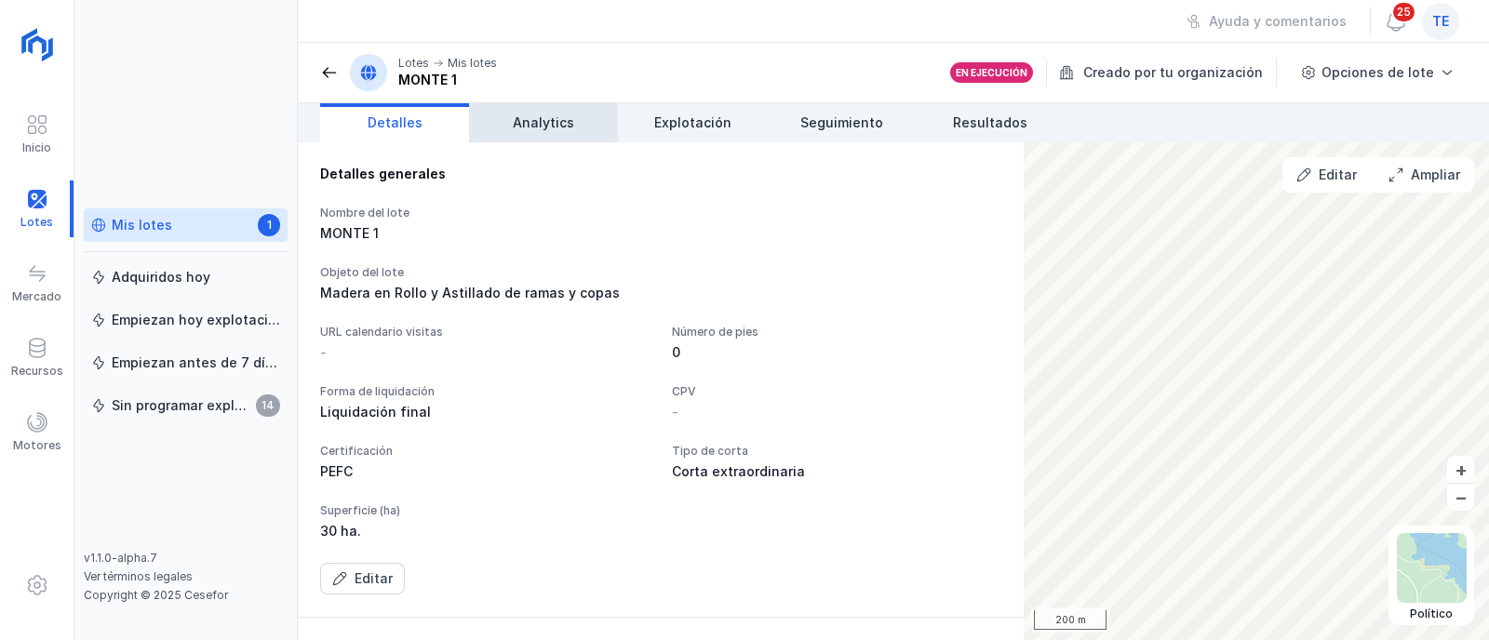
click at [555, 130] on span "Analytics" at bounding box center [543, 123] width 61 height 19
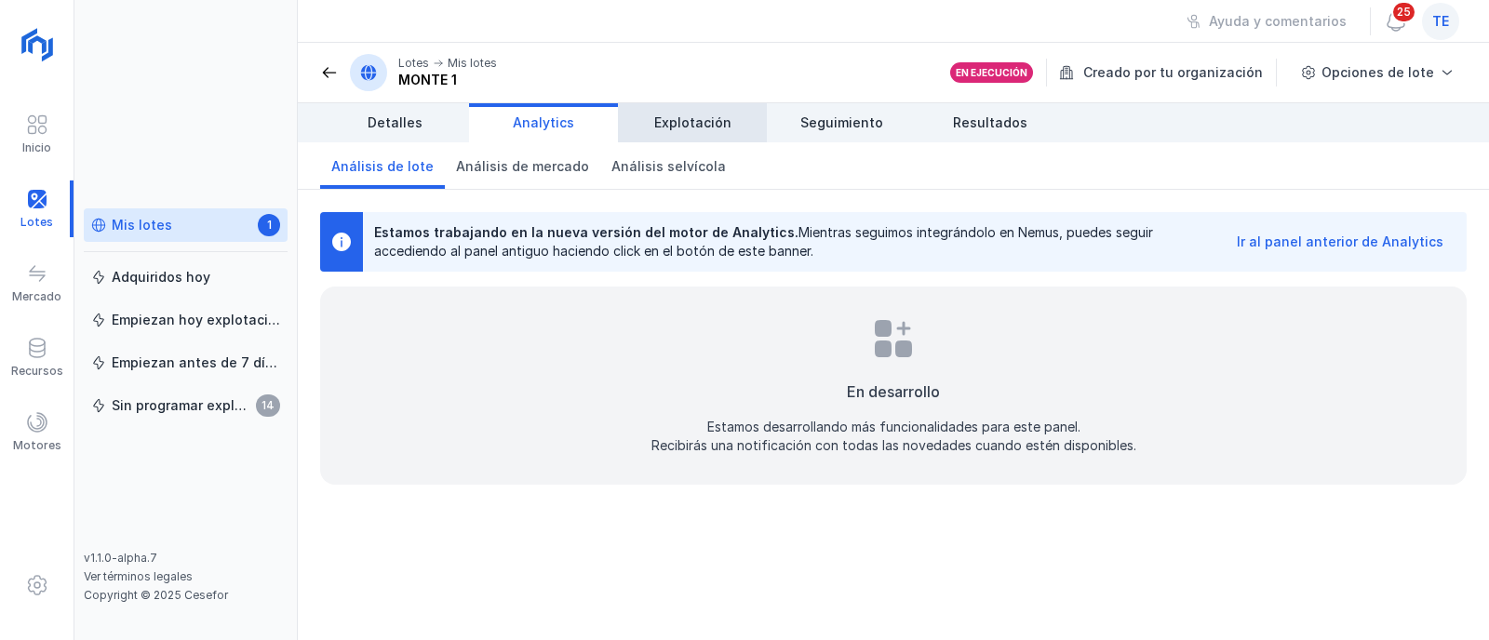
click at [698, 131] on span "Explotación" at bounding box center [692, 123] width 77 height 19
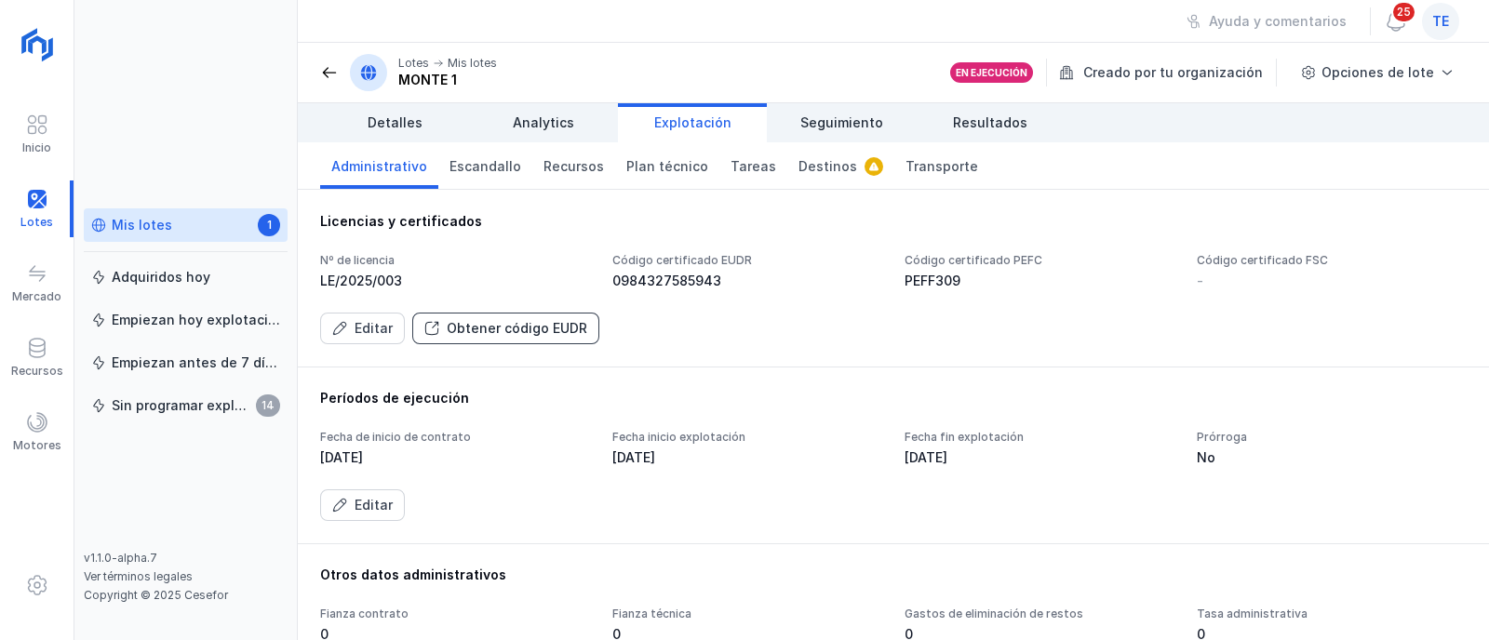
click at [521, 331] on div "Obtener código EUDR" at bounding box center [517, 328] width 141 height 19
click at [536, 336] on div "Obtener código EUDR" at bounding box center [517, 328] width 141 height 19
click at [536, 335] on div "Obtener código EUDR" at bounding box center [517, 328] width 141 height 19
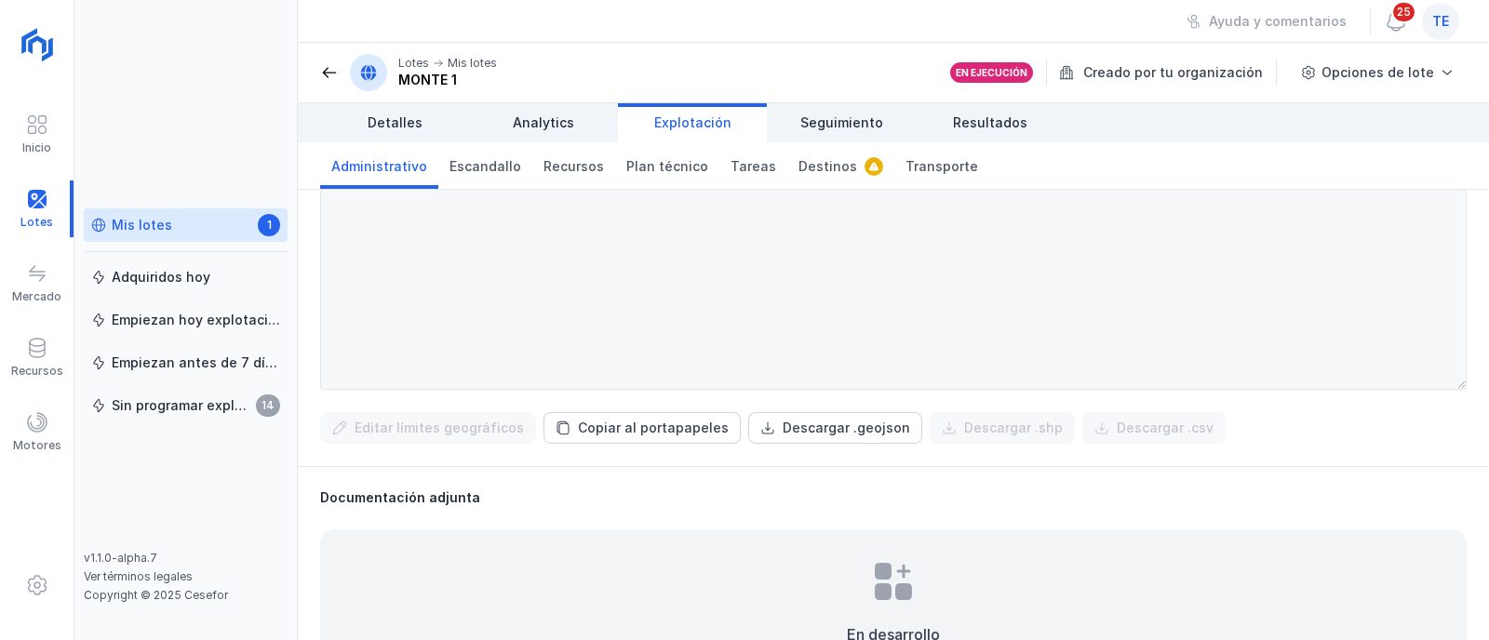
scroll to position [530, 0]
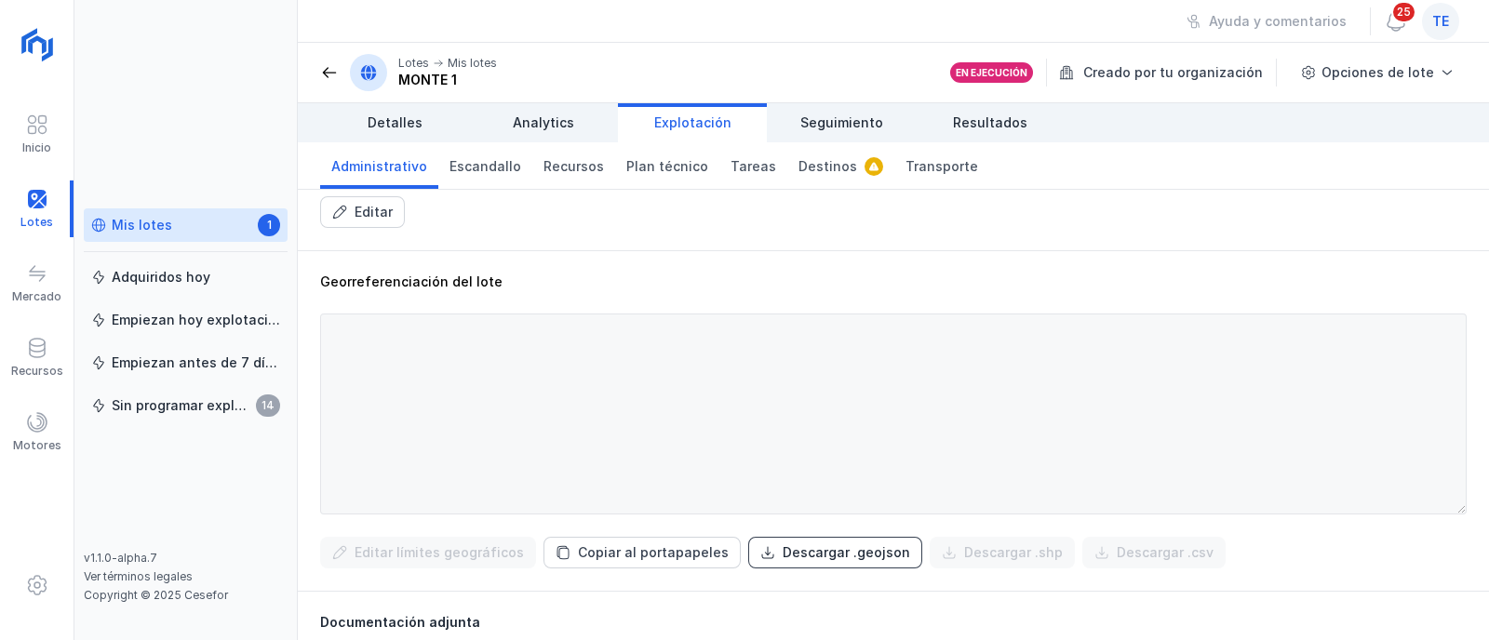
click at [826, 556] on div "Descargar .geojson" at bounding box center [847, 553] width 128 height 19
click at [695, 170] on link "Plan técnico" at bounding box center [667, 165] width 104 height 47
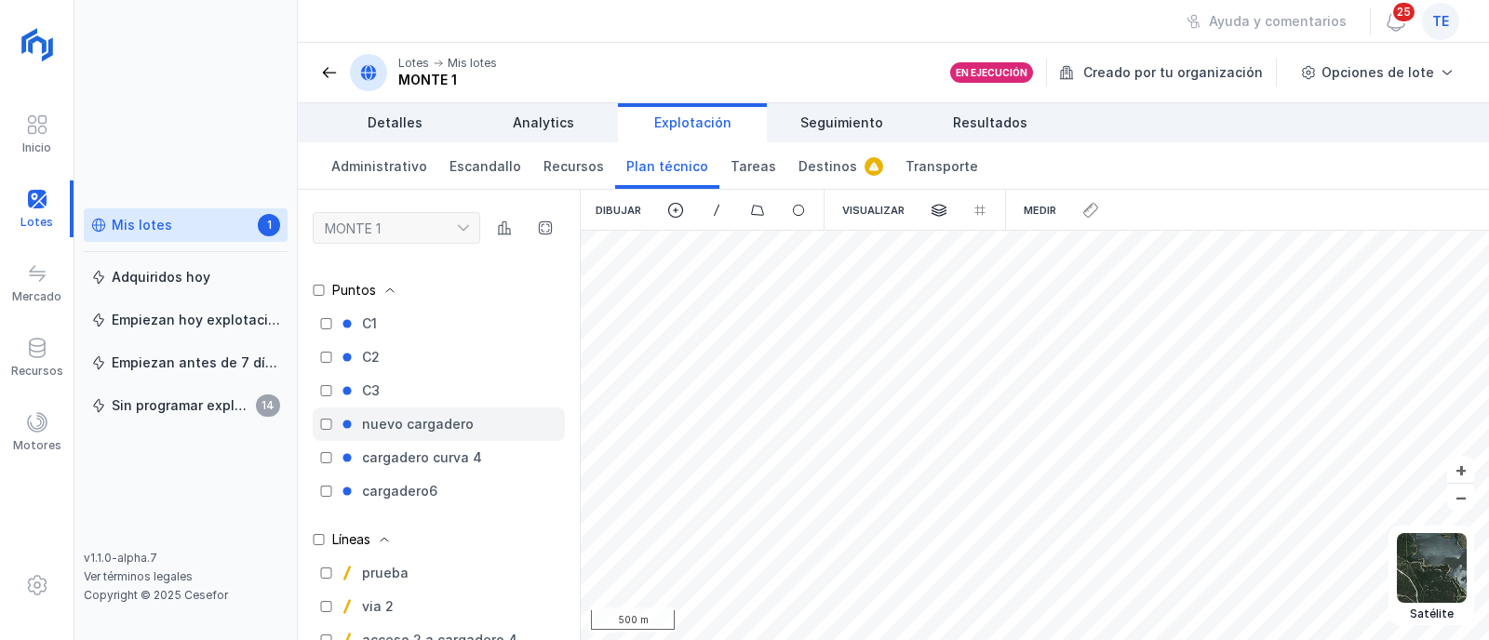
scroll to position [164, 0]
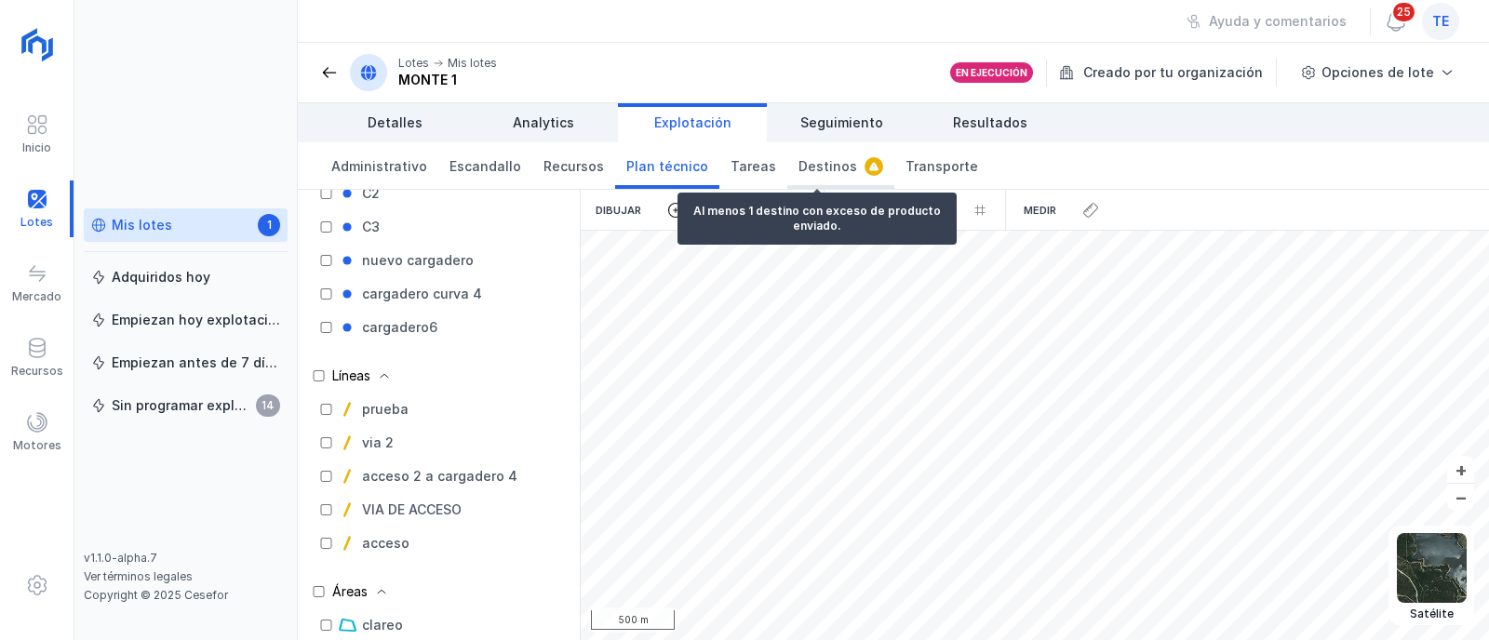
click at [814, 168] on span "Destinos" at bounding box center [828, 166] width 59 height 19
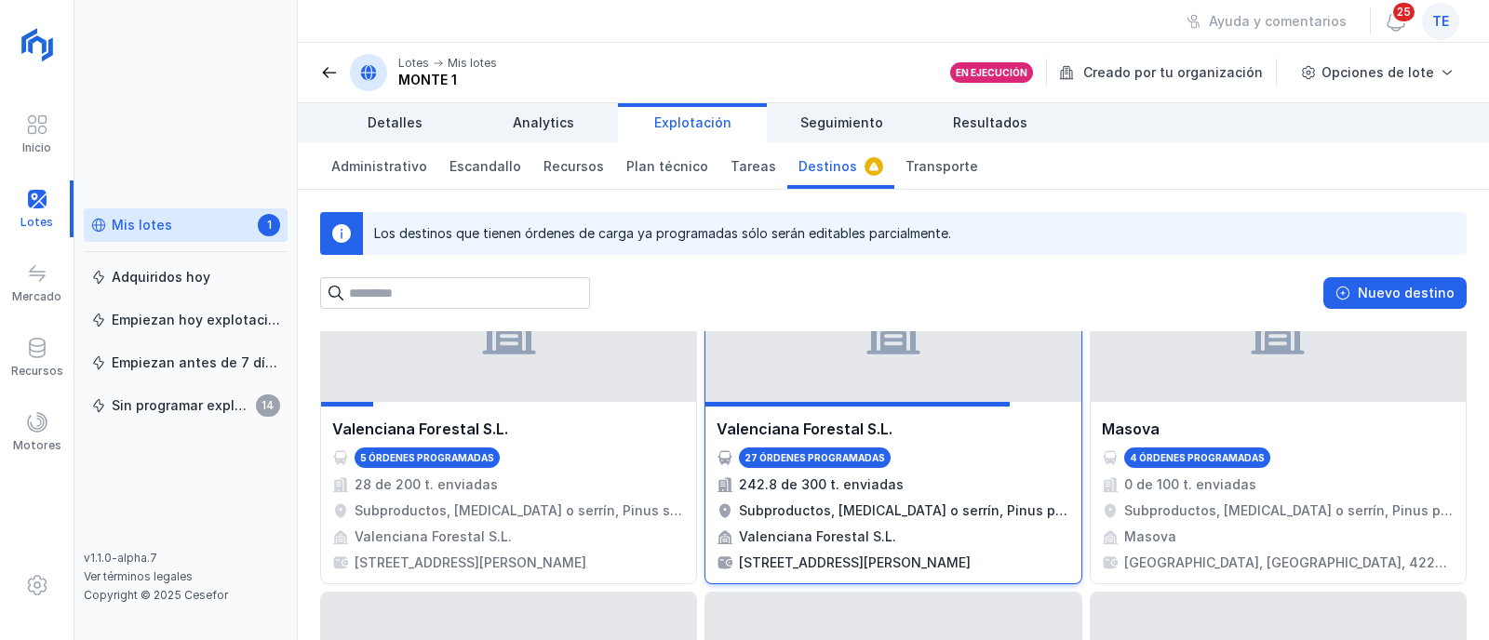
scroll to position [813, 0]
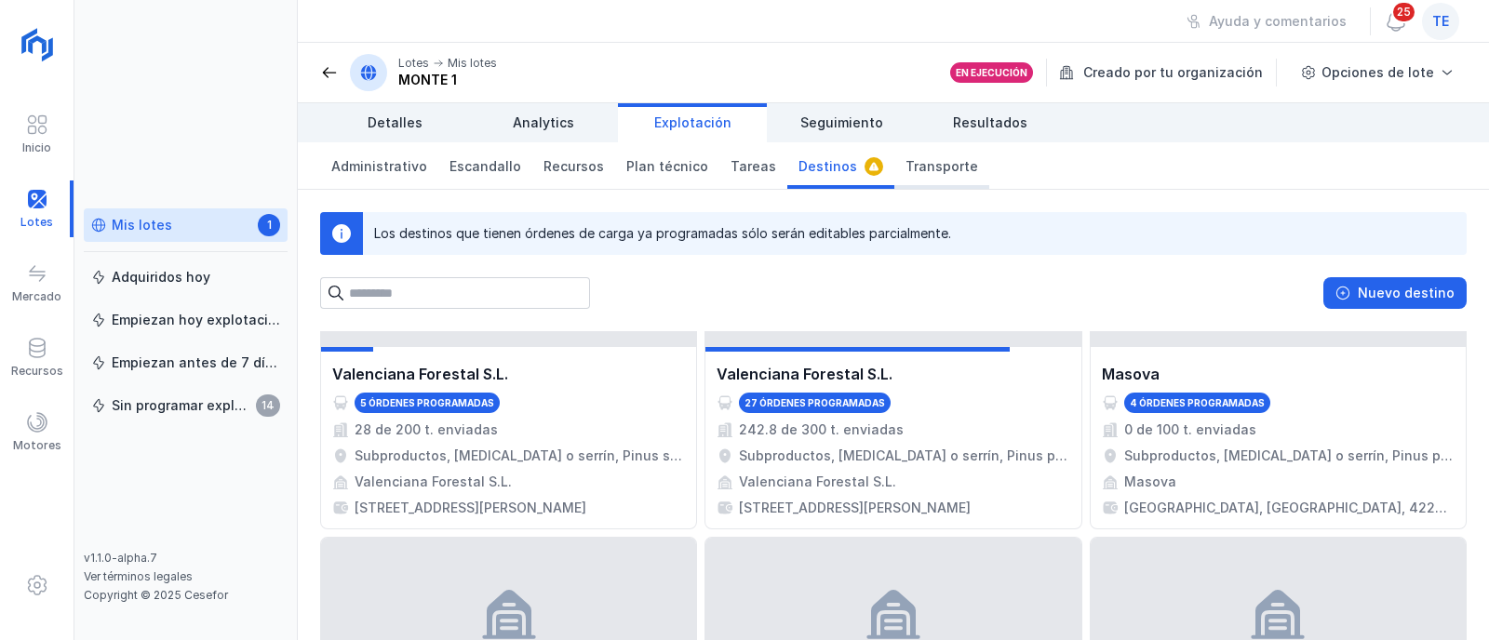
click at [915, 158] on span "Transporte" at bounding box center [942, 166] width 73 height 19
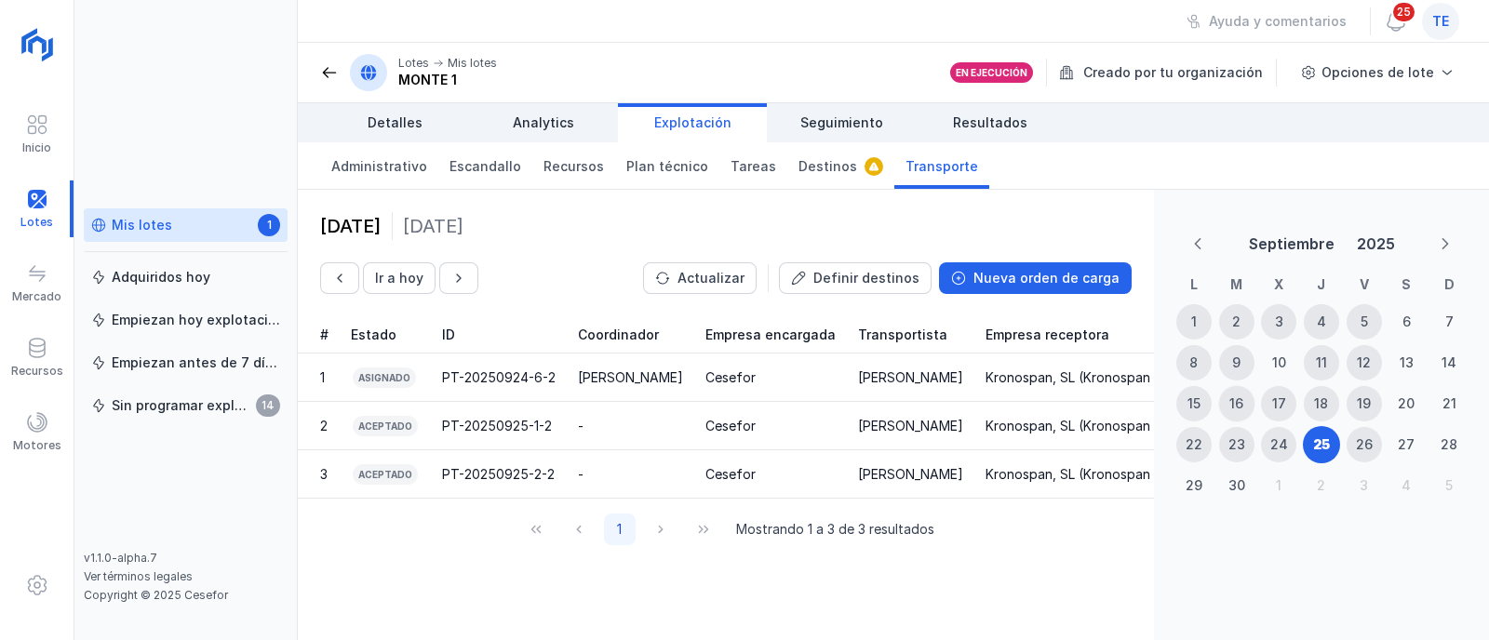
click at [1249, 397] on div "16" at bounding box center [1236, 403] width 35 height 35
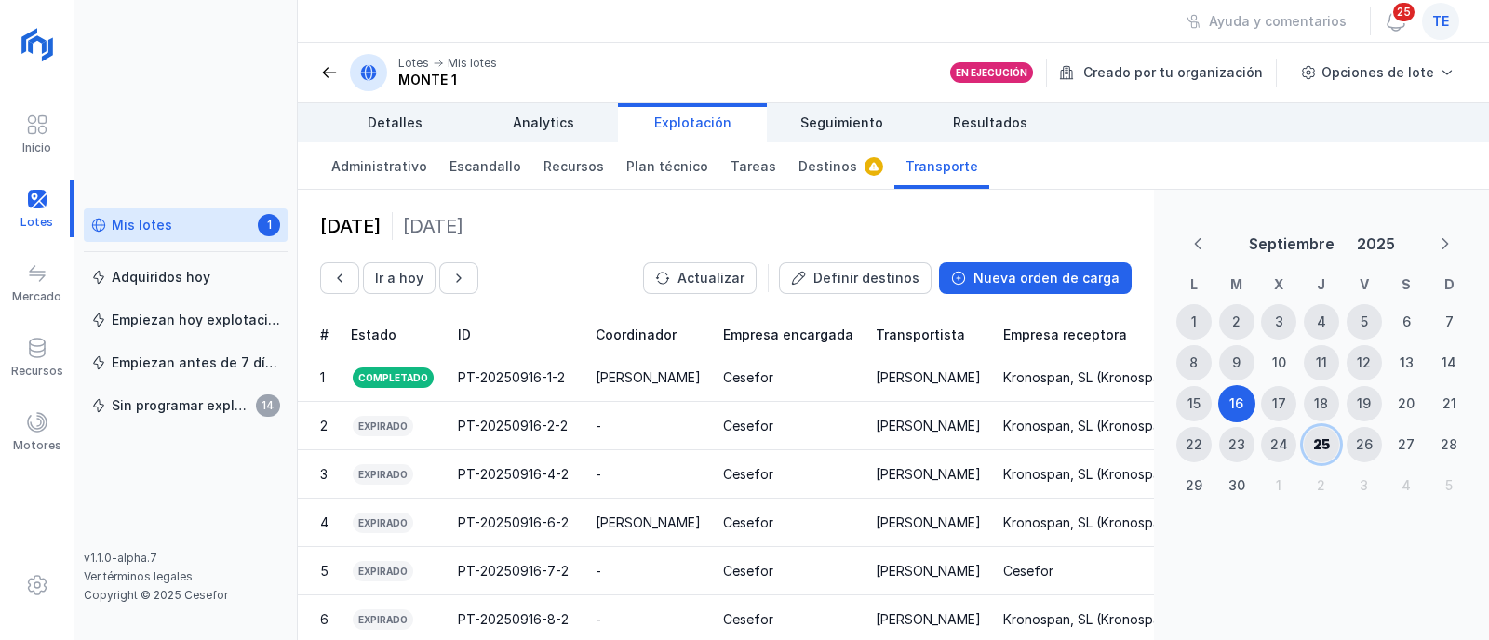
click at [1332, 438] on div "25" at bounding box center [1321, 444] width 35 height 35
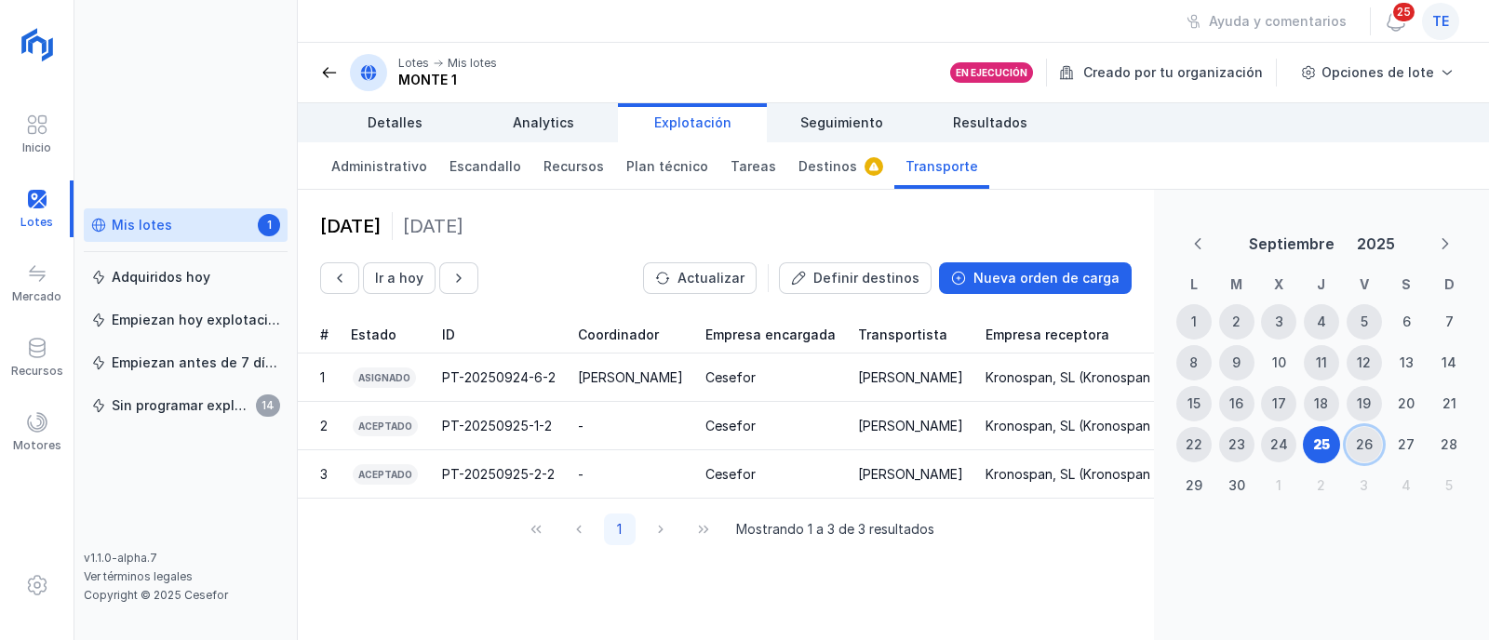
click at [1371, 451] on div "26" at bounding box center [1364, 445] width 17 height 19
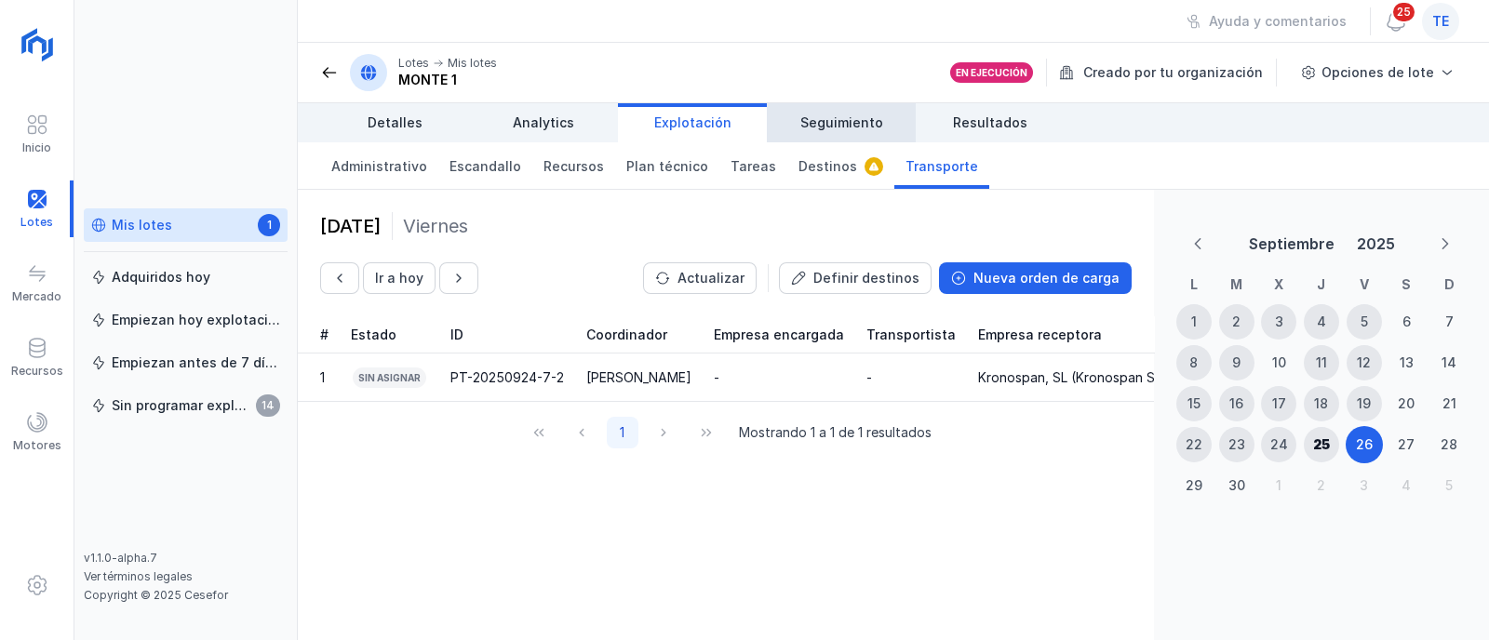
click at [881, 126] on link "Seguimiento" at bounding box center [841, 122] width 149 height 39
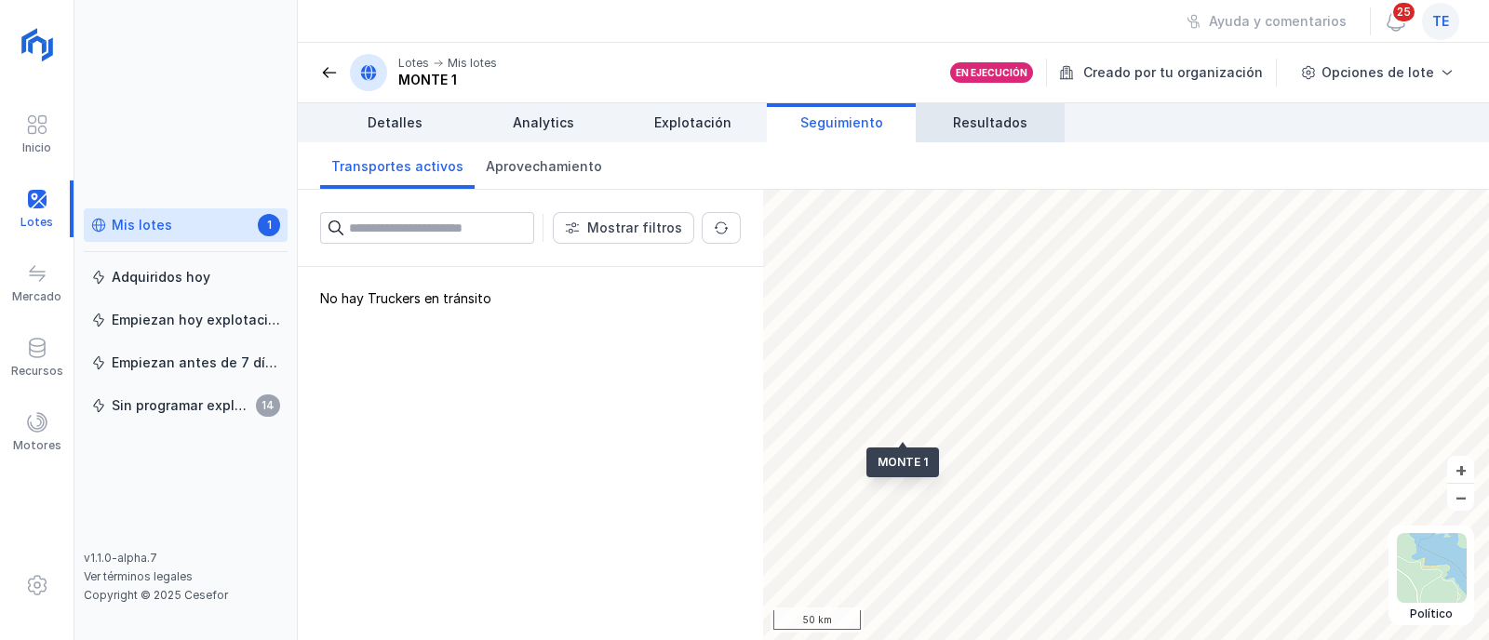
click at [992, 127] on span "Resultados" at bounding box center [990, 123] width 74 height 19
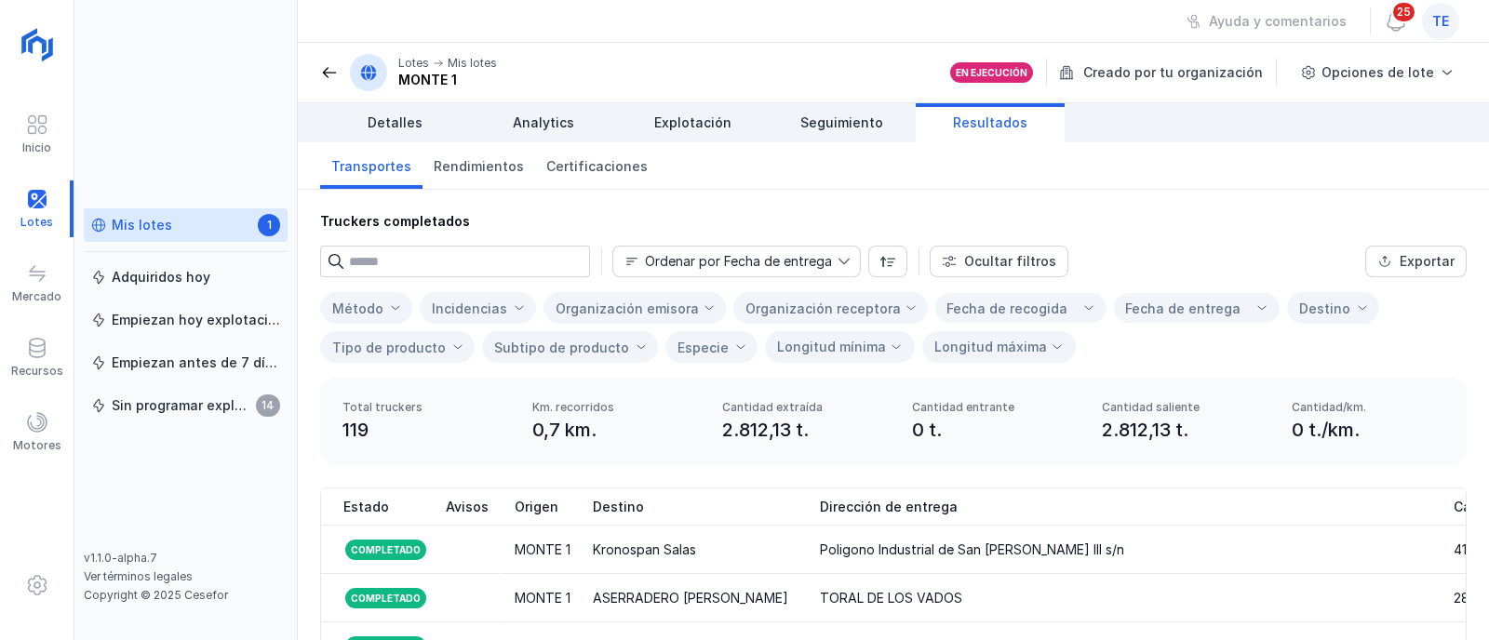
scroll to position [0, 1214]
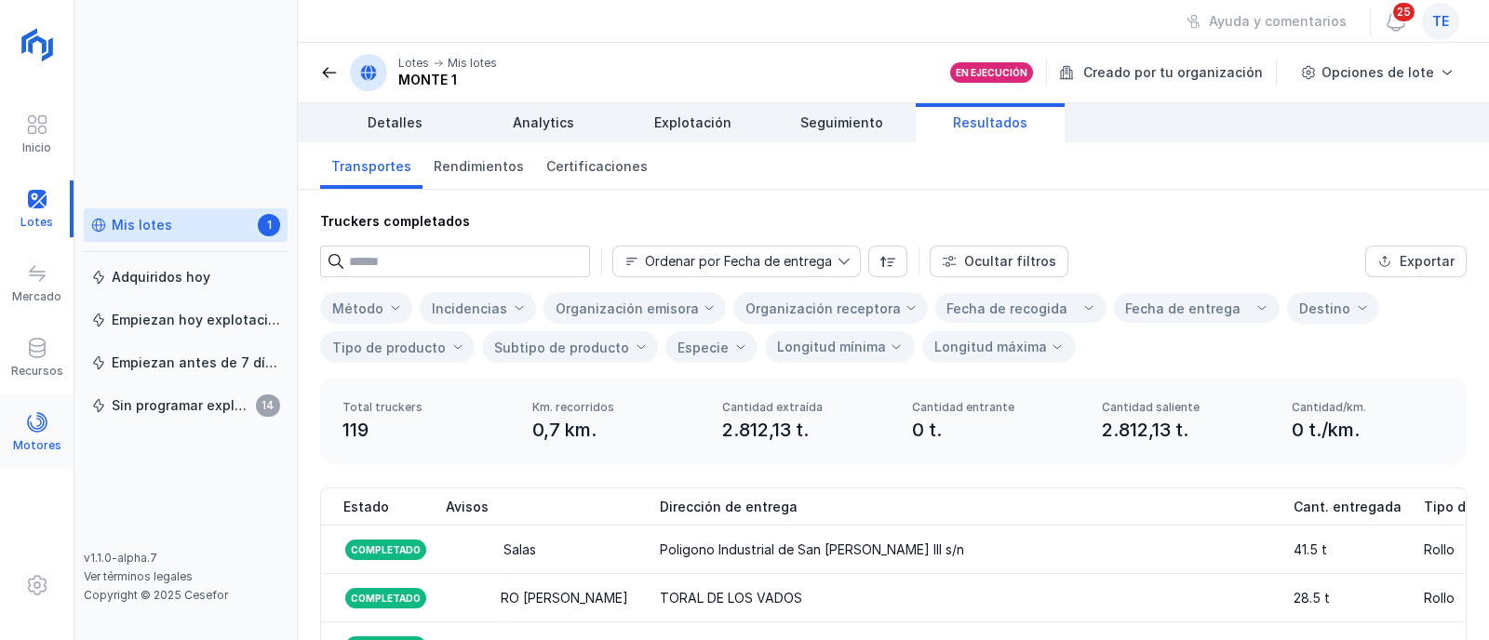
click at [29, 433] on div at bounding box center [37, 424] width 22 height 27
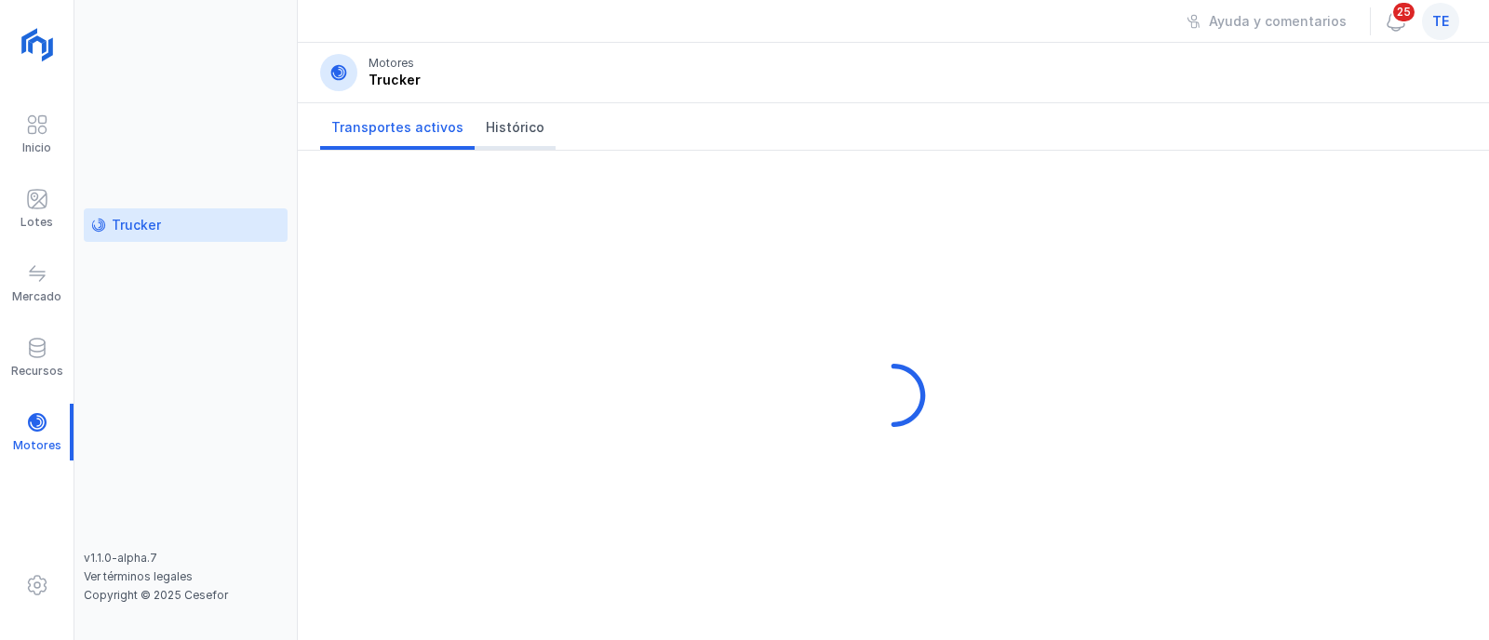
click at [531, 132] on span "Histórico" at bounding box center [515, 127] width 59 height 19
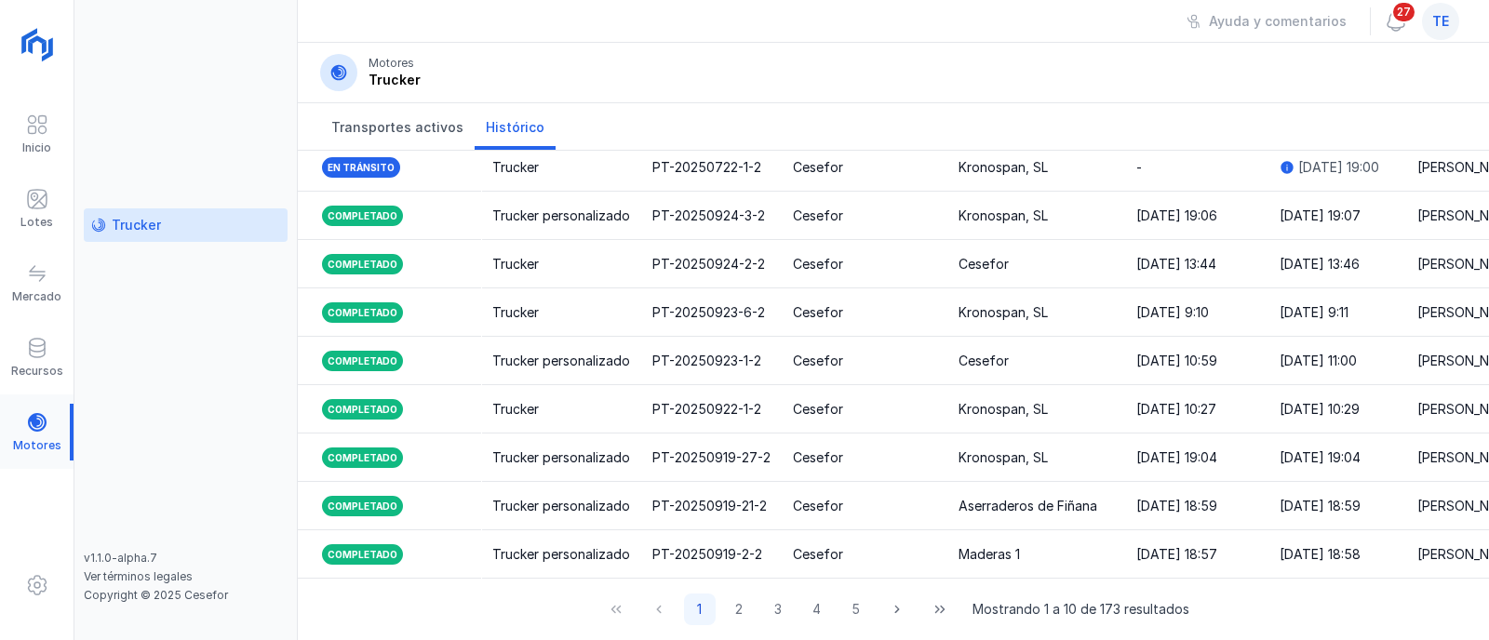
click at [46, 413] on div at bounding box center [37, 432] width 74 height 57
